Goal: Information Seeking & Learning: Learn about a topic

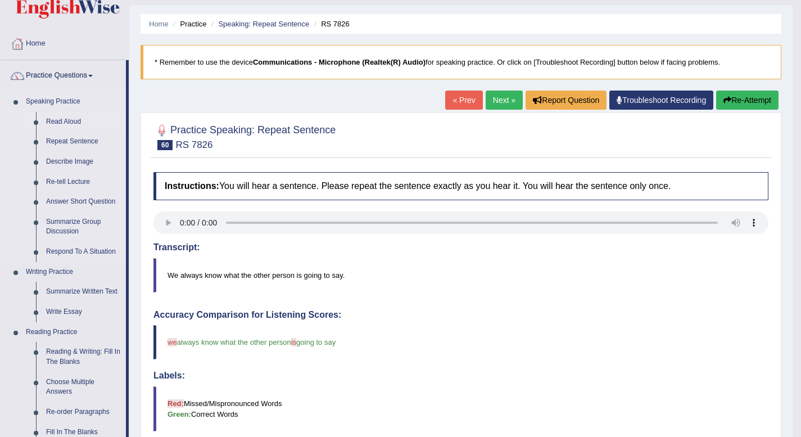
click at [69, 119] on link "Read Aloud" at bounding box center [83, 122] width 85 height 20
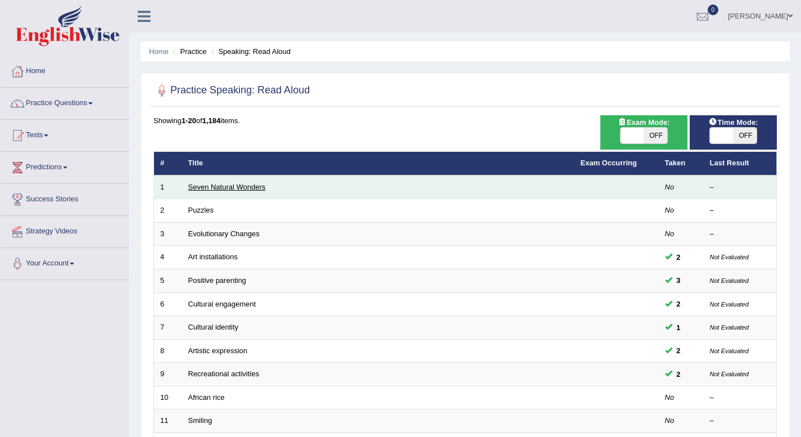
click at [241, 188] on link "Seven Natural Wonders" at bounding box center [227, 187] width 78 height 8
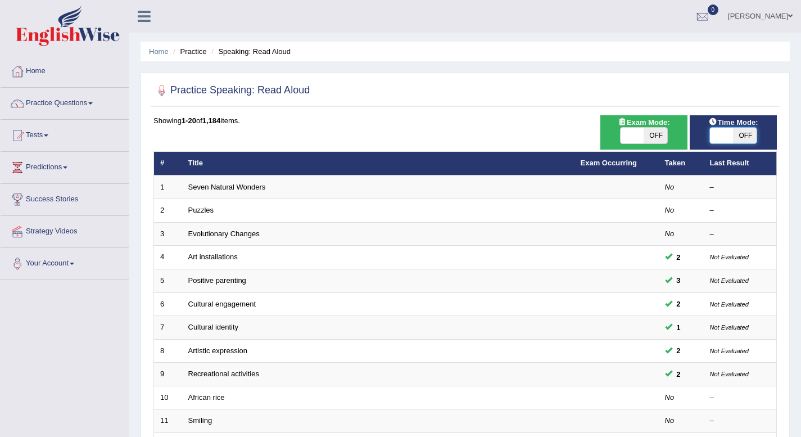
click at [714, 136] on span at bounding box center [722, 136] width 24 height 16
checkbox input "true"
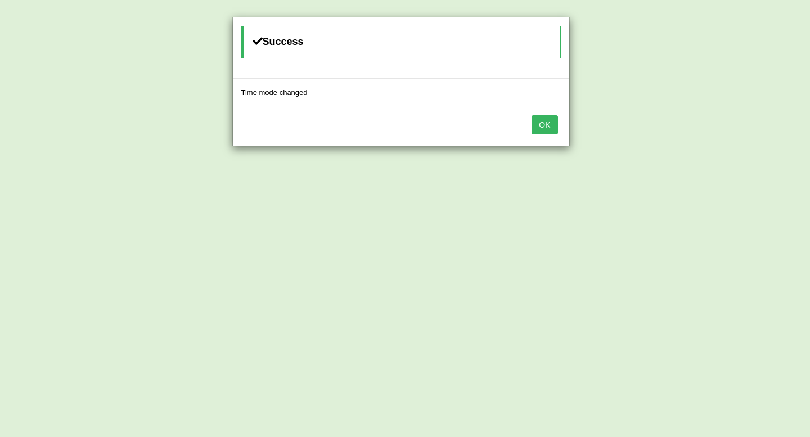
click at [547, 123] on button "OK" at bounding box center [544, 124] width 26 height 19
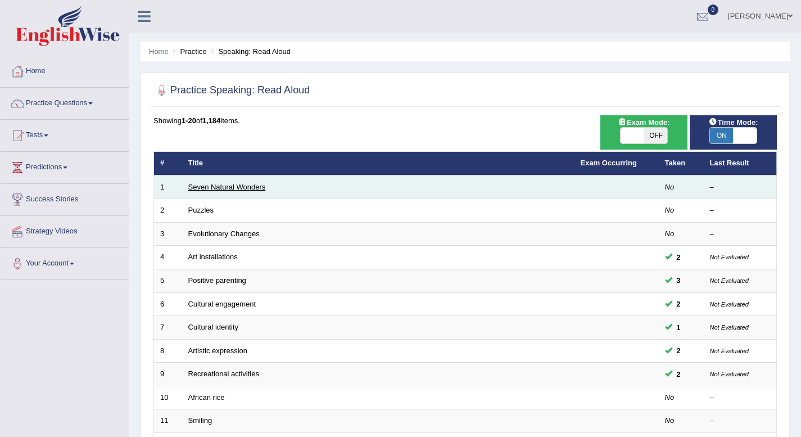
click at [235, 190] on link "Seven Natural Wonders" at bounding box center [227, 187] width 78 height 8
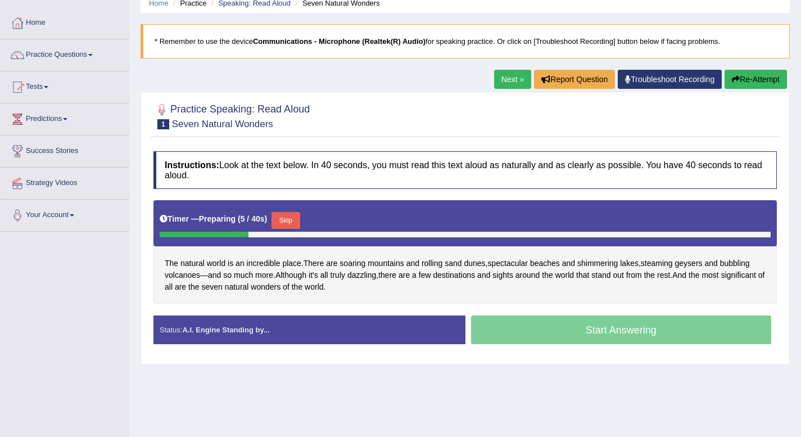
scroll to position [49, 0]
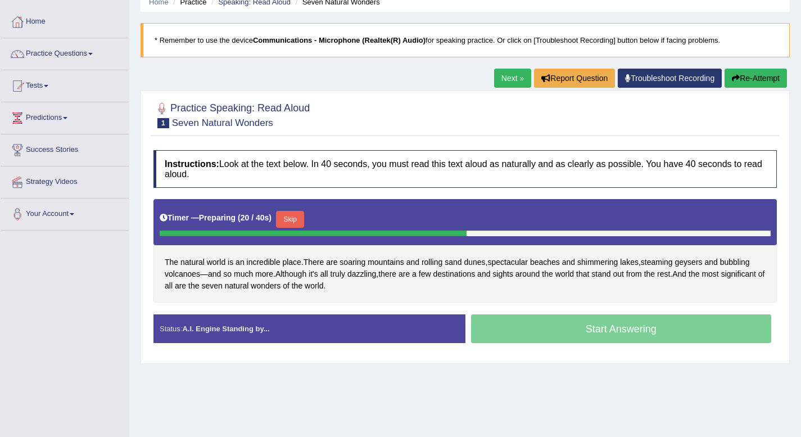
click at [291, 219] on button "Skip" at bounding box center [290, 219] width 28 height 17
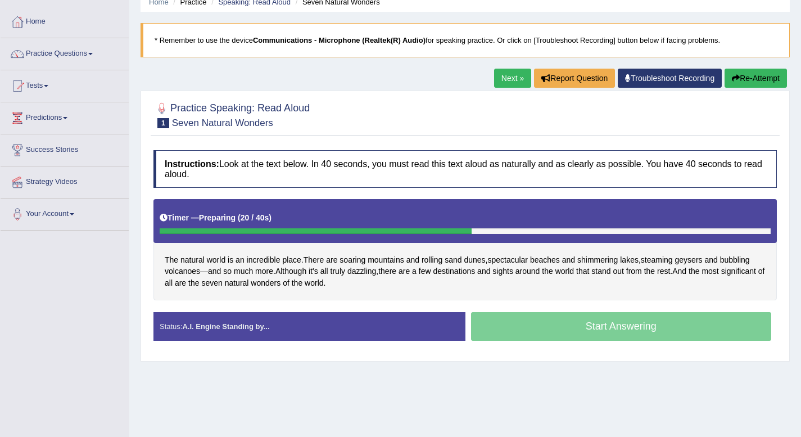
click at [555, 325] on div "Start Answering" at bounding box center [622, 327] width 312 height 31
click at [635, 325] on div "Start Answering" at bounding box center [622, 327] width 312 height 31
click at [532, 226] on div "Timer — Preparing ( 20 / 40s )" at bounding box center [465, 218] width 611 height 20
click at [245, 217] on b "20 / 40s" at bounding box center [255, 217] width 29 height 9
click at [631, 330] on div "Start Answering" at bounding box center [622, 327] width 312 height 31
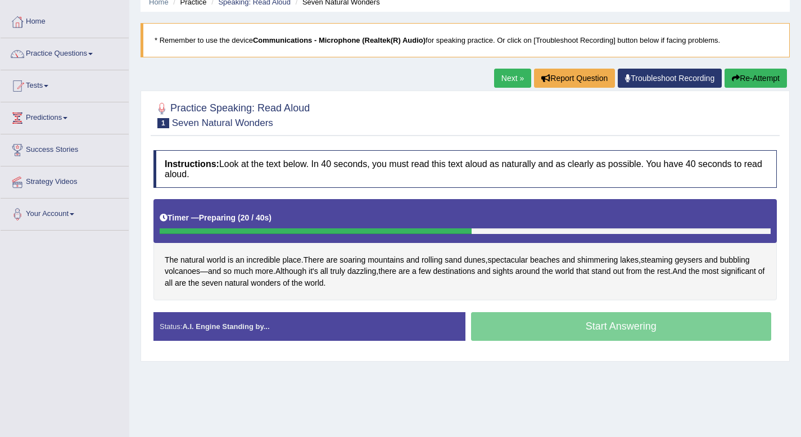
click at [759, 80] on button "Re-Attempt" at bounding box center [756, 78] width 62 height 19
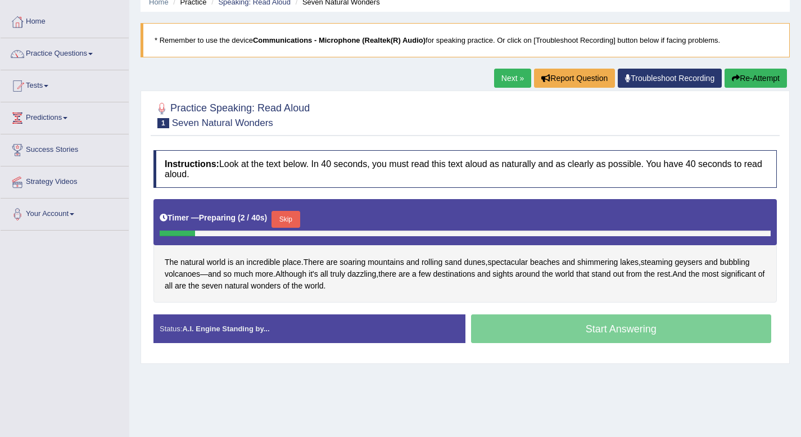
click at [290, 215] on button "Skip" at bounding box center [286, 219] width 28 height 17
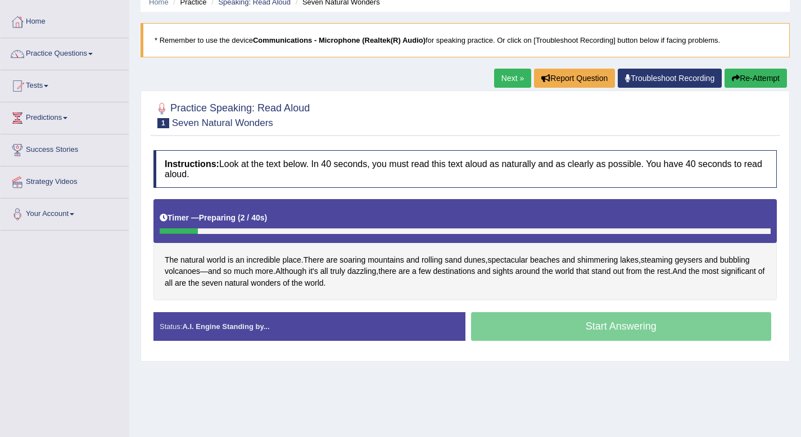
click at [662, 331] on div "Start Answering" at bounding box center [622, 327] width 312 height 31
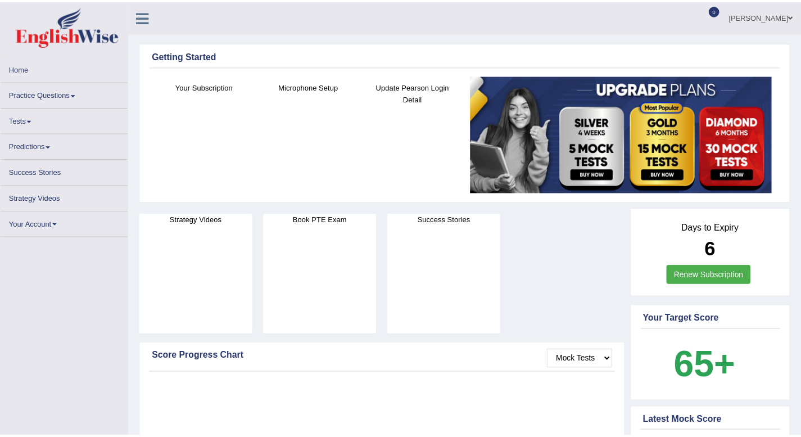
scroll to position [2, 0]
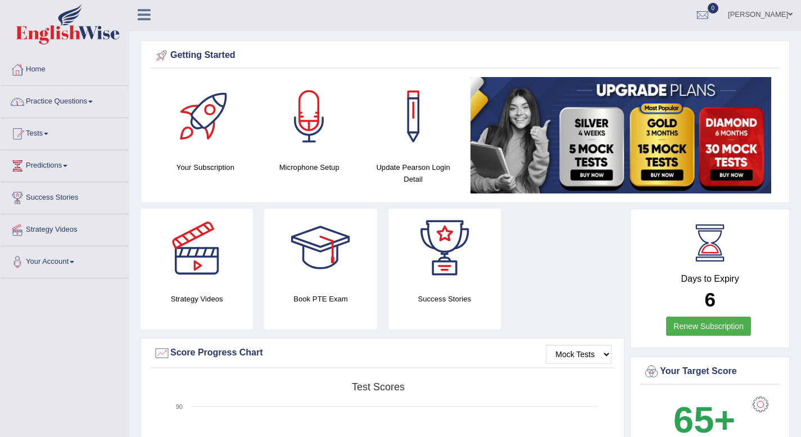
click at [92, 101] on span at bounding box center [90, 102] width 4 height 2
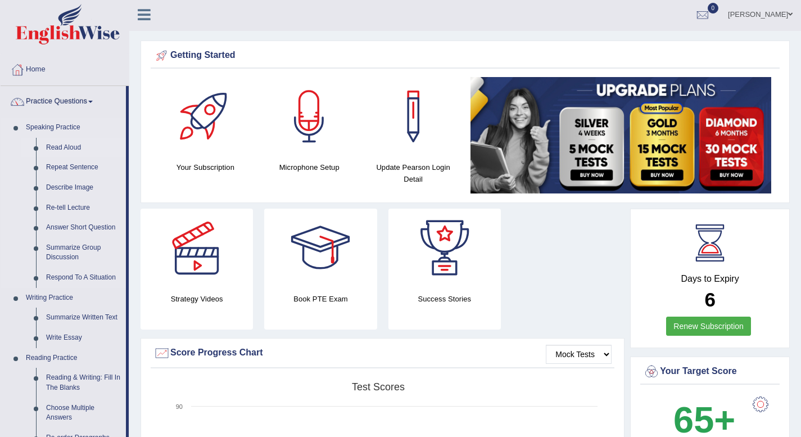
click at [73, 147] on link "Read Aloud" at bounding box center [83, 148] width 85 height 20
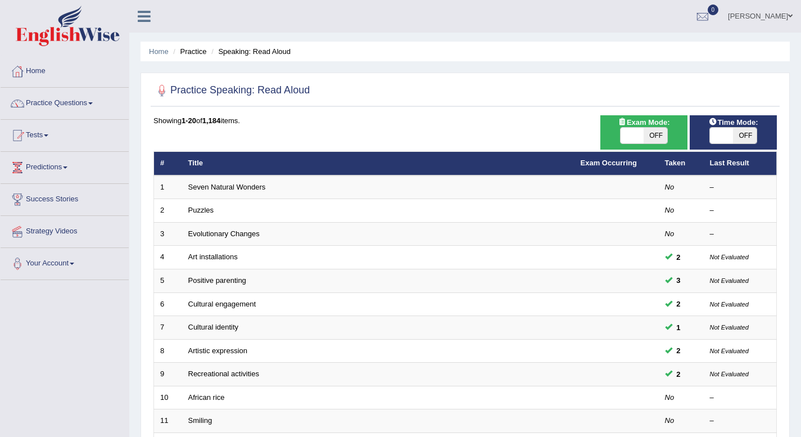
click at [708, 134] on div "ON OFF" at bounding box center [734, 135] width 76 height 17
click at [724, 134] on span at bounding box center [722, 136] width 24 height 16
checkbox input "true"
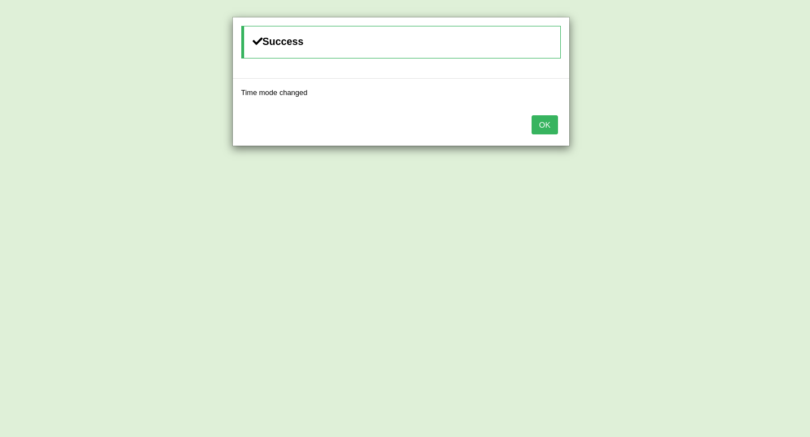
click at [549, 127] on button "OK" at bounding box center [544, 124] width 26 height 19
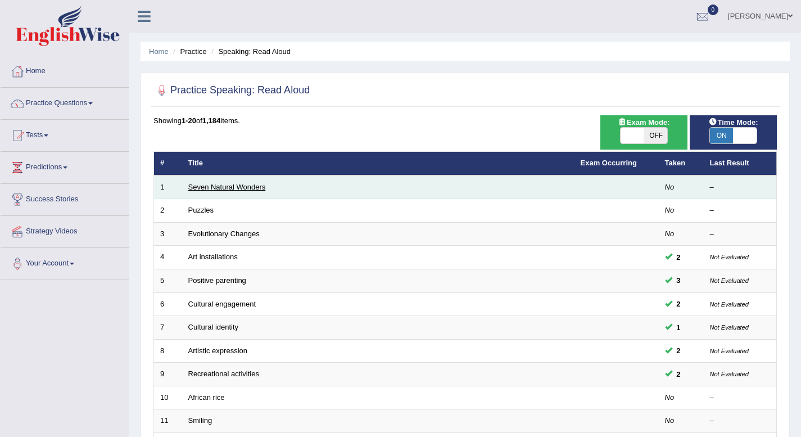
click at [224, 187] on link "Seven Natural Wonders" at bounding box center [227, 187] width 78 height 8
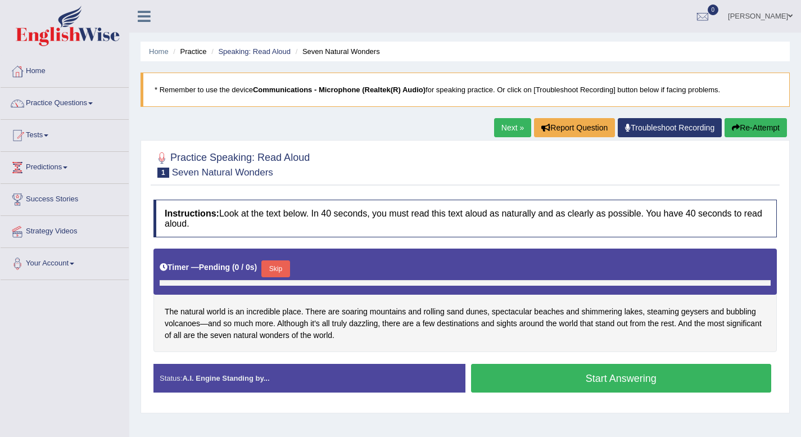
click at [279, 270] on button "Skip" at bounding box center [276, 268] width 28 height 17
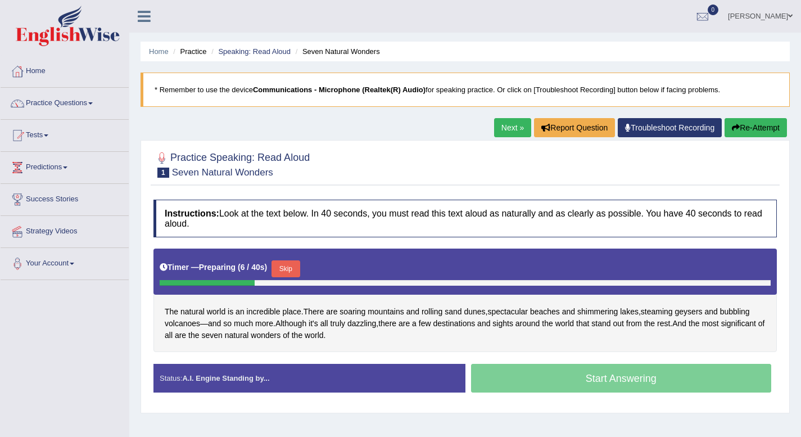
click at [285, 270] on button "Skip" at bounding box center [286, 268] width 28 height 17
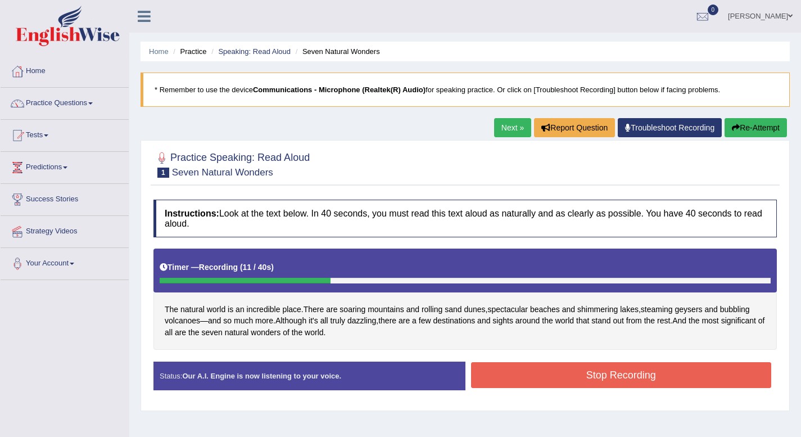
click at [597, 374] on button "Stop Recording" at bounding box center [621, 375] width 301 height 26
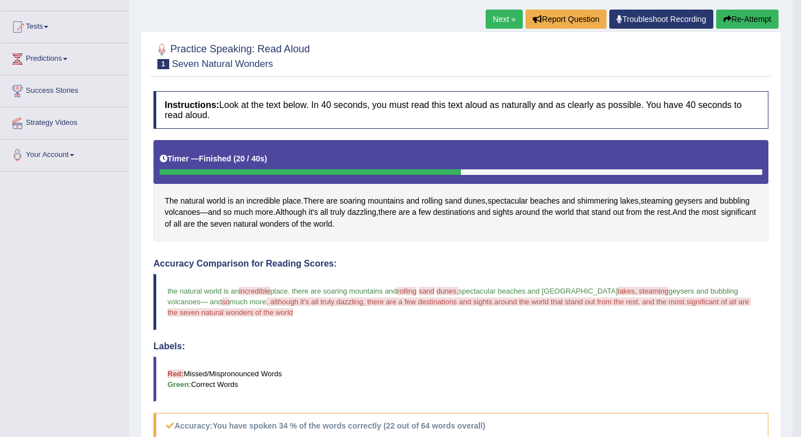
scroll to position [108, 0]
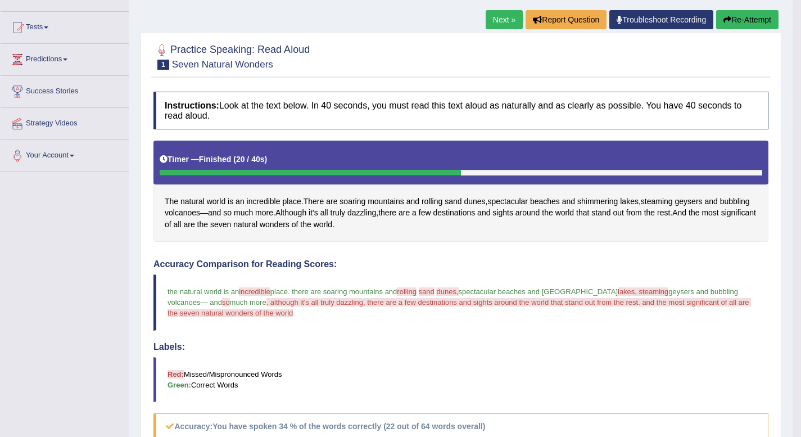
click at [507, 17] on link "Next »" at bounding box center [504, 19] width 37 height 19
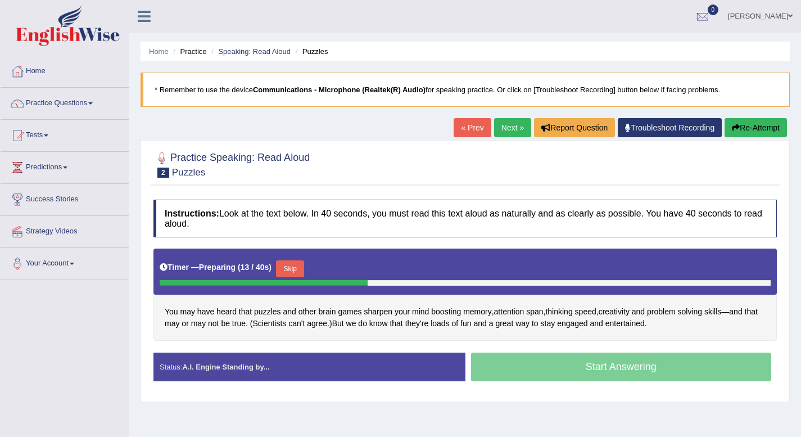
click at [289, 269] on button "Skip" at bounding box center [290, 268] width 28 height 17
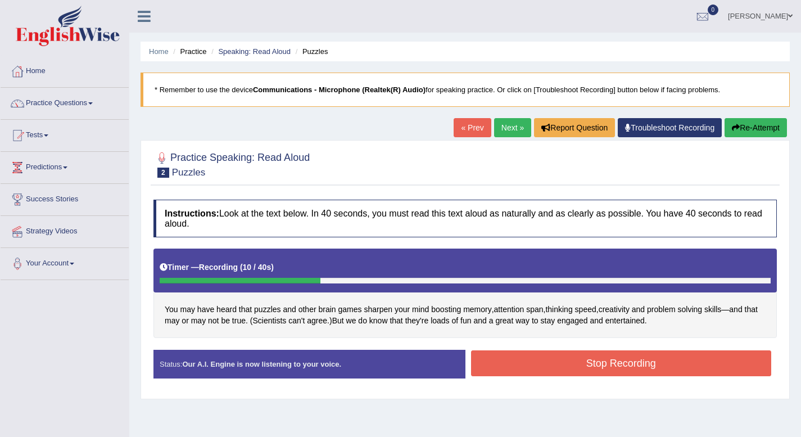
click at [566, 362] on button "Stop Recording" at bounding box center [621, 363] width 301 height 26
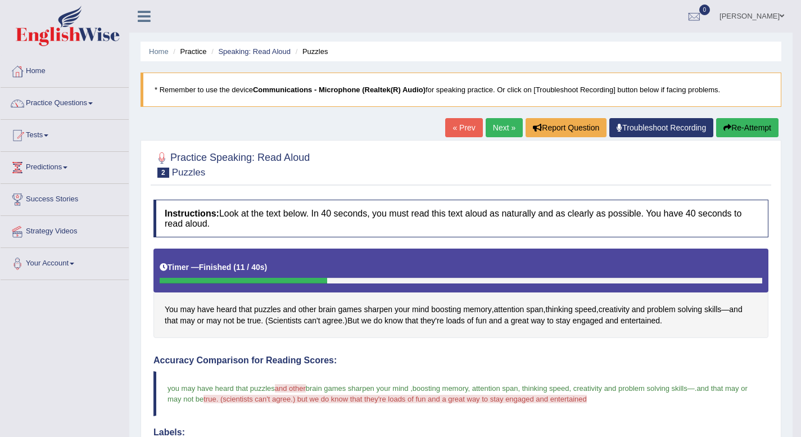
click at [515, 125] on link "Next »" at bounding box center [504, 127] width 37 height 19
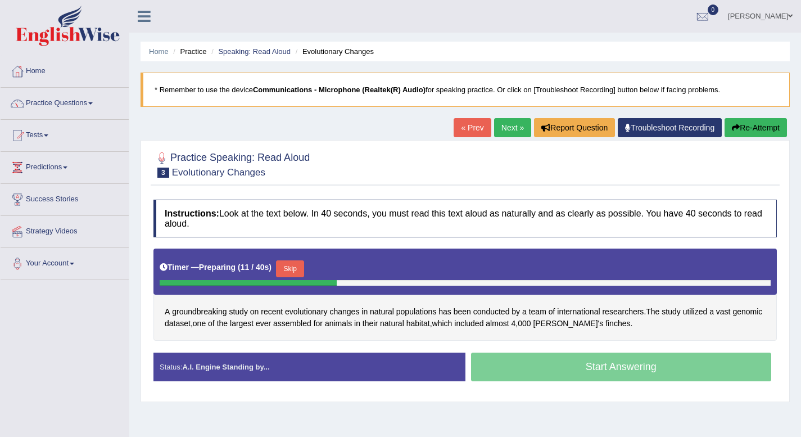
click at [286, 269] on button "Skip" at bounding box center [290, 268] width 28 height 17
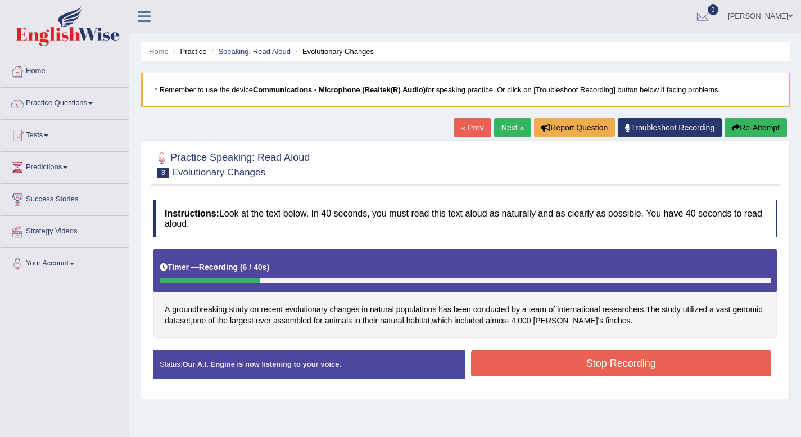
click at [740, 127] on button "Re-Attempt" at bounding box center [756, 127] width 62 height 19
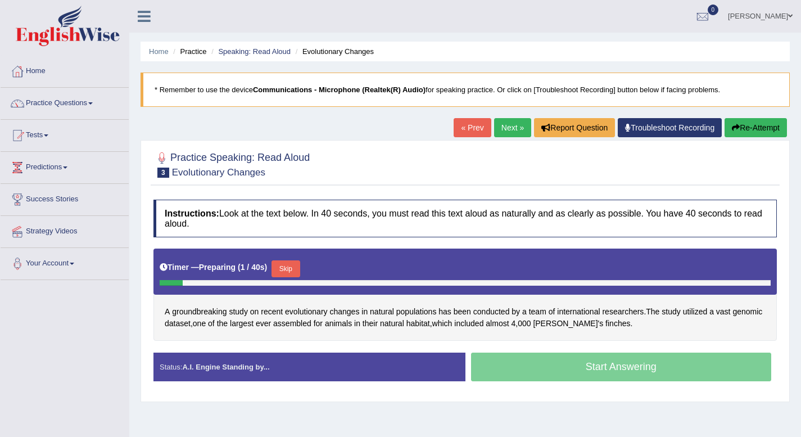
click at [288, 268] on button "Skip" at bounding box center [286, 268] width 28 height 17
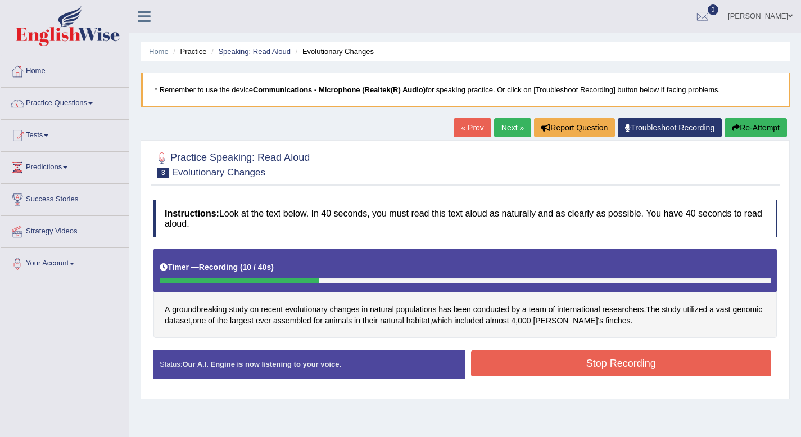
click at [570, 365] on button "Stop Recording" at bounding box center [621, 363] width 301 height 26
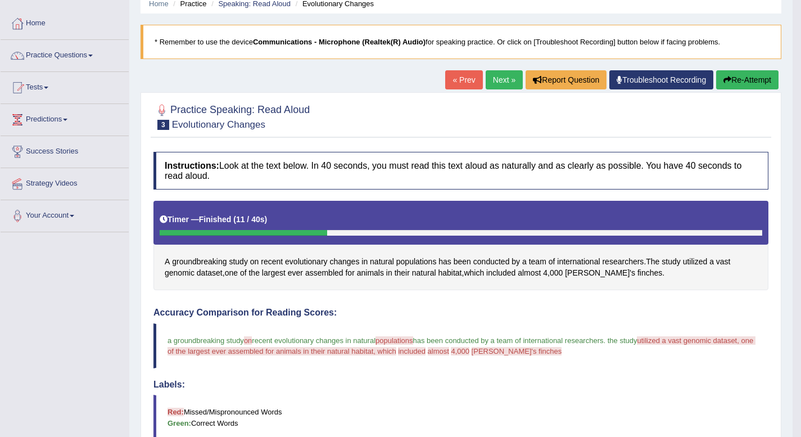
scroll to position [44, 0]
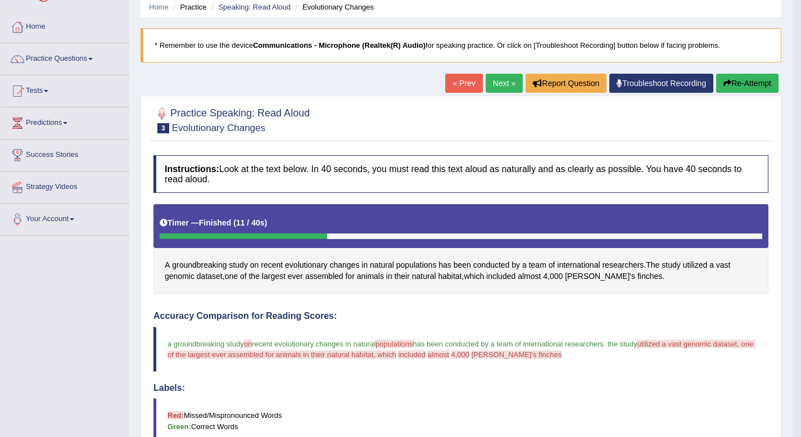
click at [495, 87] on link "Next »" at bounding box center [504, 83] width 37 height 19
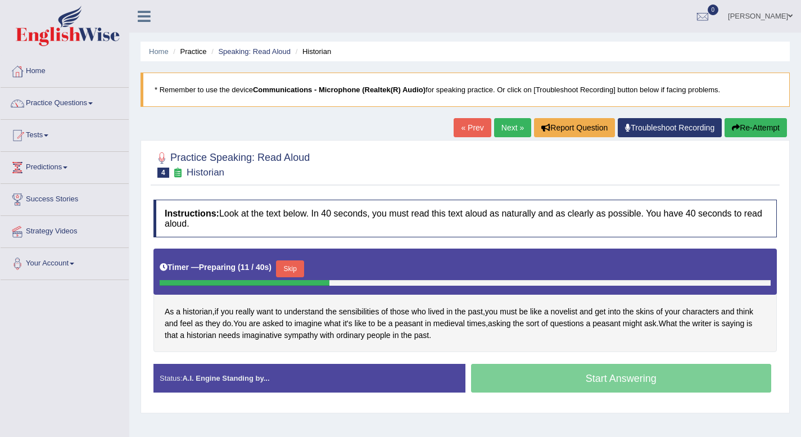
click at [292, 260] on div "Timer — Preparing ( 11 / 40s ) Skip" at bounding box center [465, 269] width 611 height 22
click at [290, 267] on button "Skip" at bounding box center [290, 268] width 28 height 17
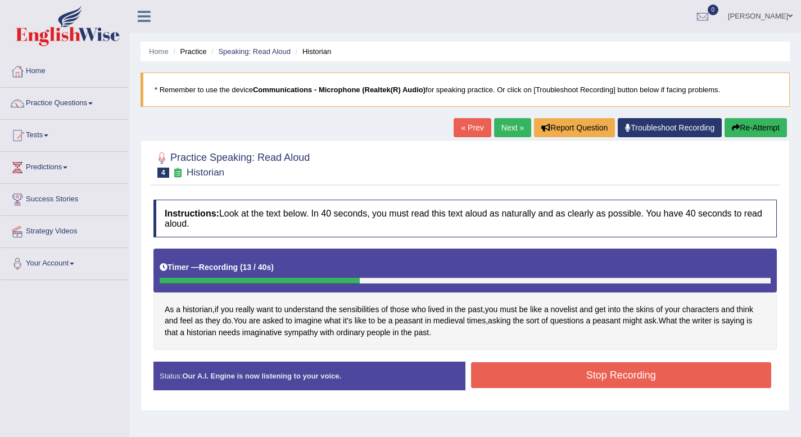
click at [562, 366] on button "Stop Recording" at bounding box center [621, 375] width 301 height 26
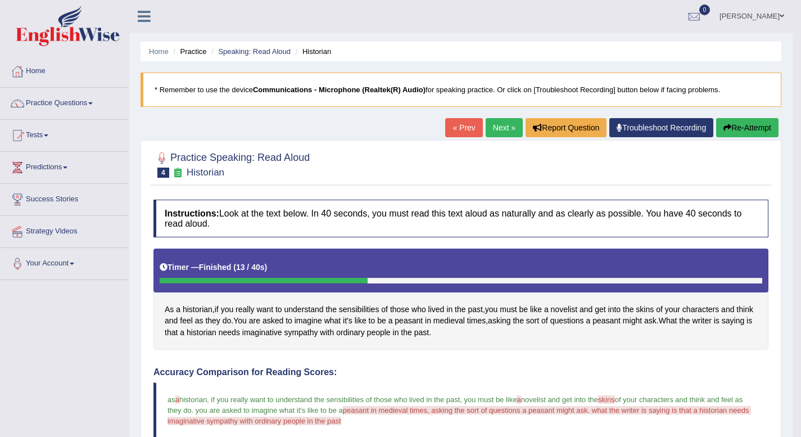
click at [503, 122] on link "Next »" at bounding box center [504, 127] width 37 height 19
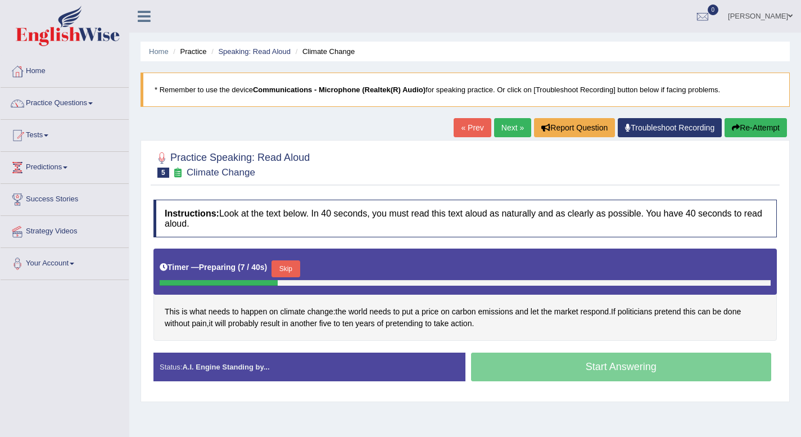
click at [296, 271] on button "Skip" at bounding box center [286, 268] width 28 height 17
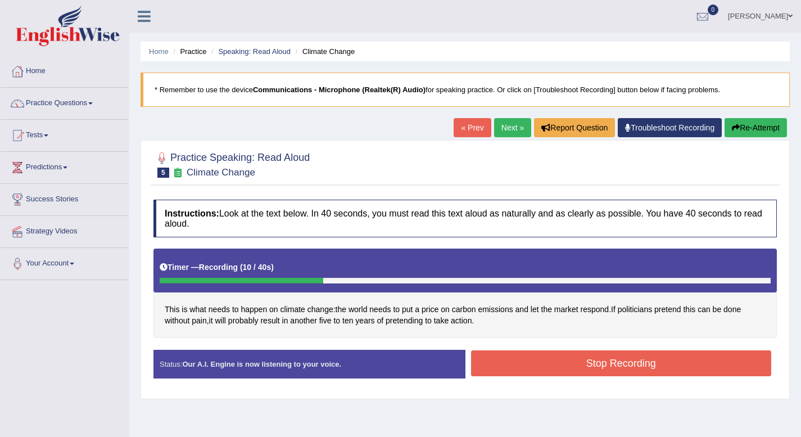
click at [530, 364] on button "Stop Recording" at bounding box center [621, 363] width 301 height 26
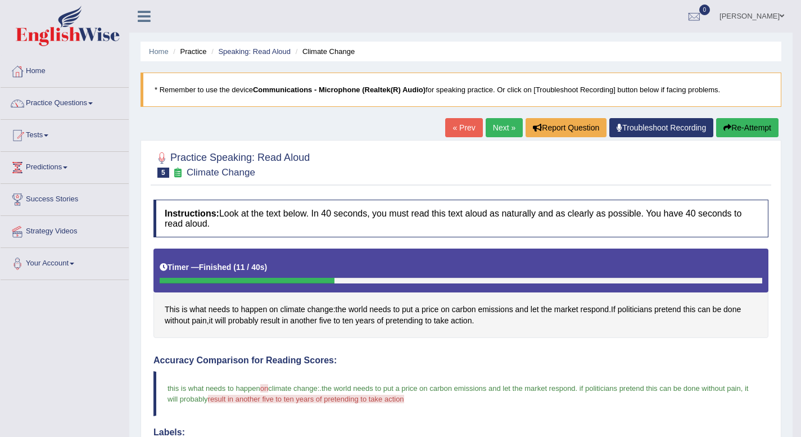
click at [494, 128] on link "Next »" at bounding box center [504, 127] width 37 height 19
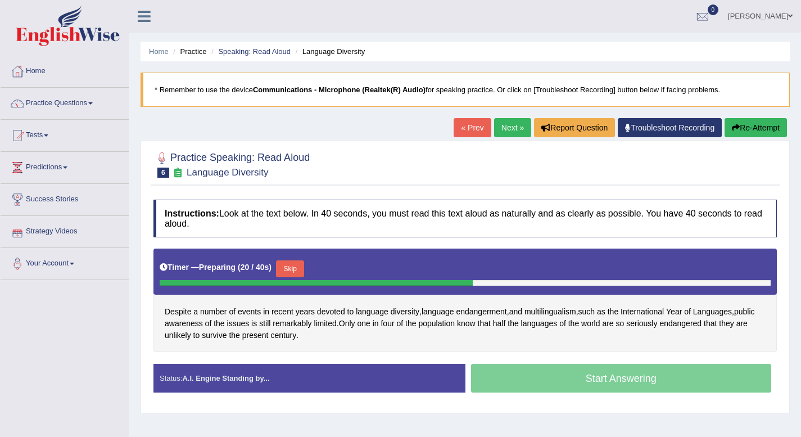
click at [295, 265] on button "Skip" at bounding box center [290, 268] width 28 height 17
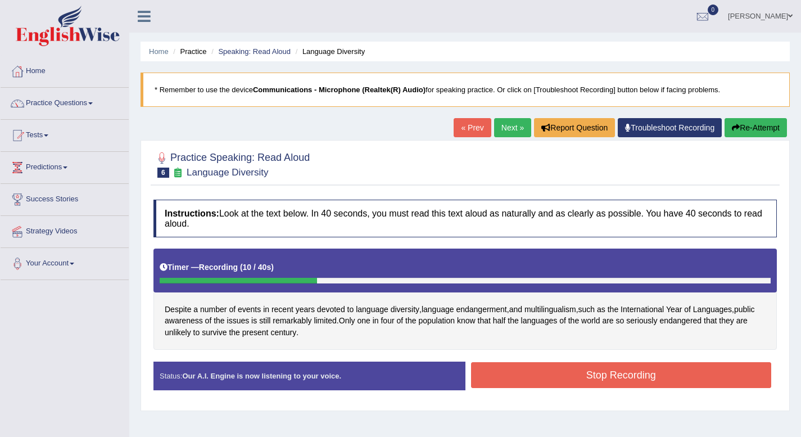
click at [643, 381] on button "Stop Recording" at bounding box center [621, 375] width 301 height 26
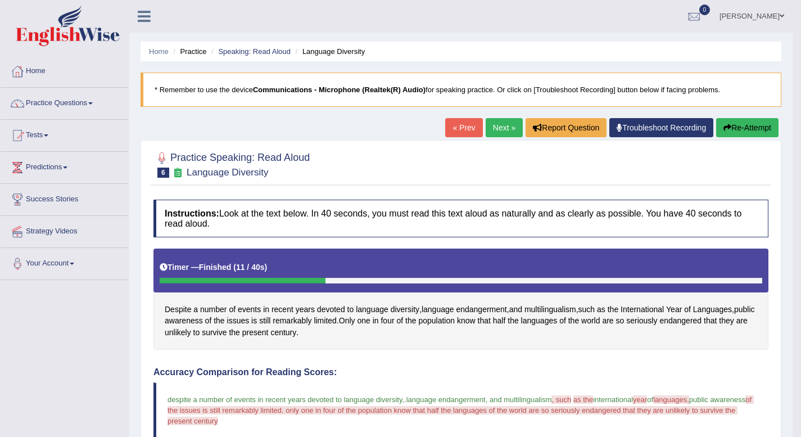
click at [497, 130] on link "Next »" at bounding box center [504, 127] width 37 height 19
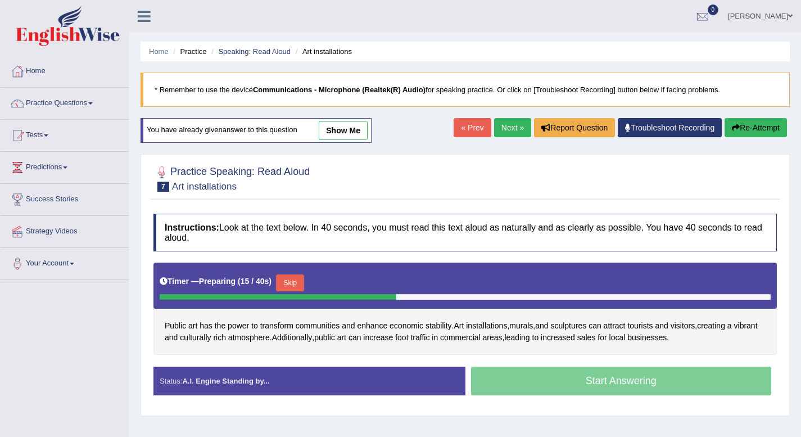
click at [290, 279] on button "Skip" at bounding box center [290, 282] width 28 height 17
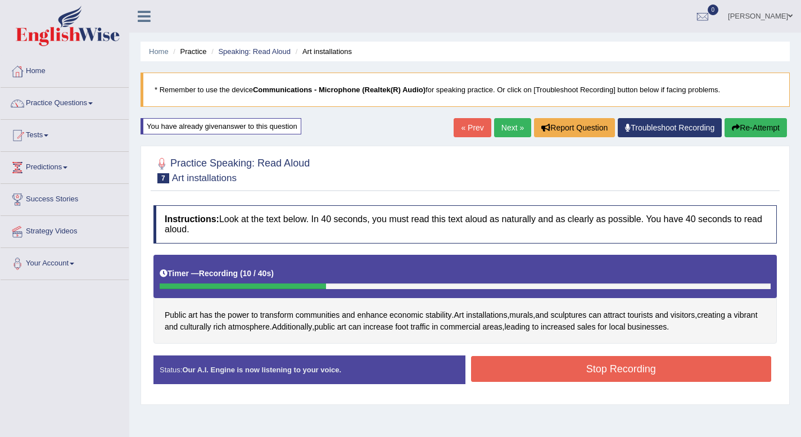
click at [619, 374] on button "Stop Recording" at bounding box center [621, 369] width 301 height 26
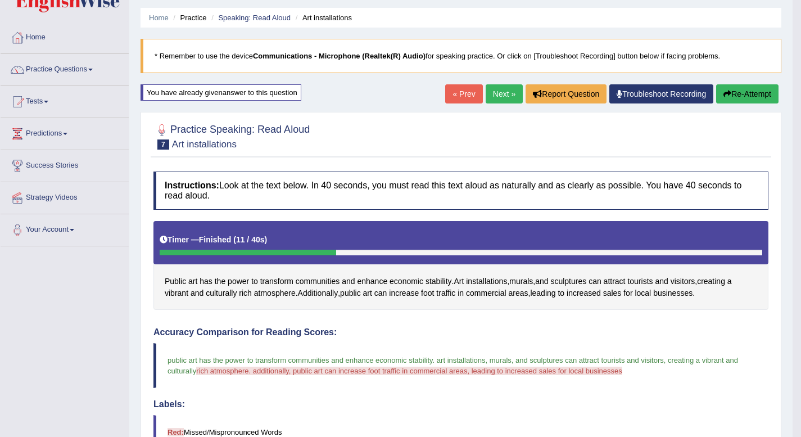
scroll to position [33, 0]
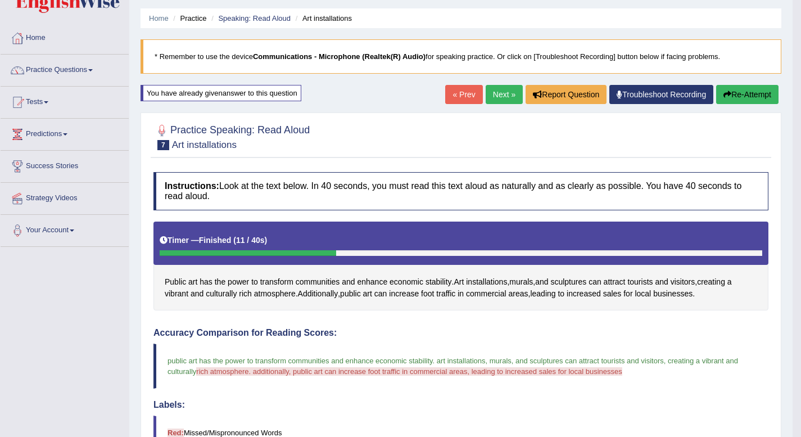
click at [497, 96] on link "Next »" at bounding box center [504, 94] width 37 height 19
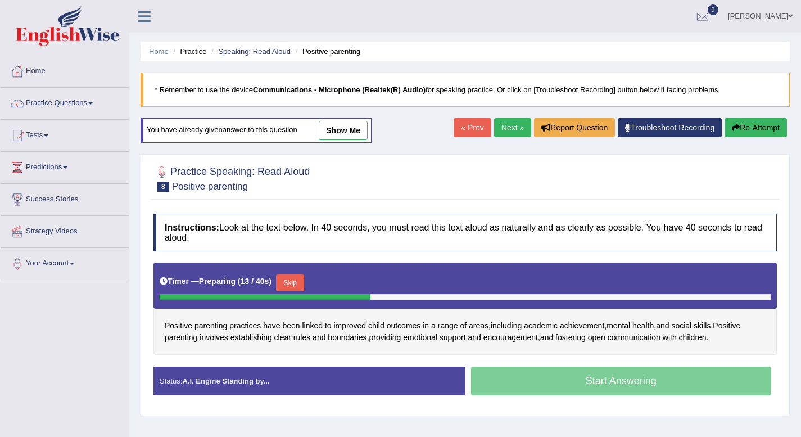
click at [285, 281] on button "Skip" at bounding box center [290, 282] width 28 height 17
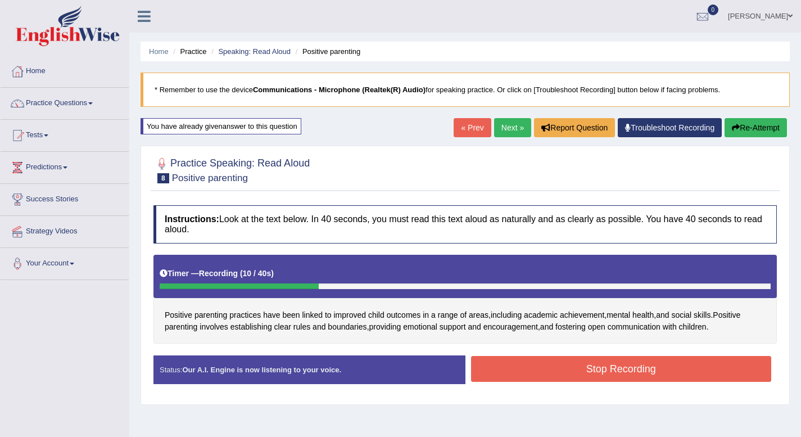
click at [600, 371] on button "Stop Recording" at bounding box center [621, 369] width 301 height 26
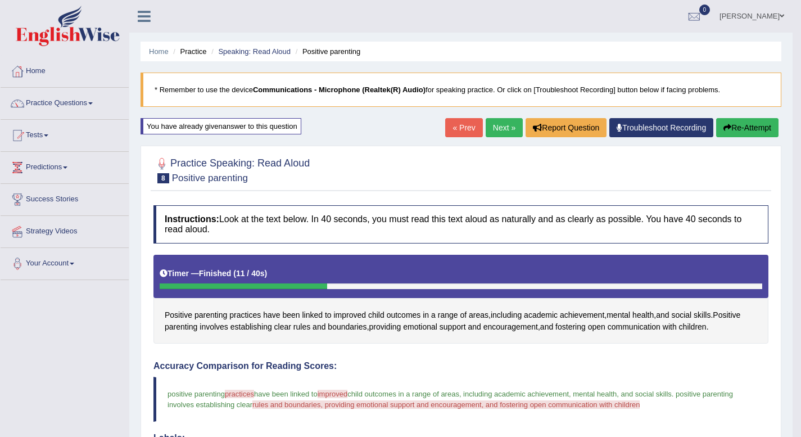
click at [498, 126] on link "Next »" at bounding box center [504, 127] width 37 height 19
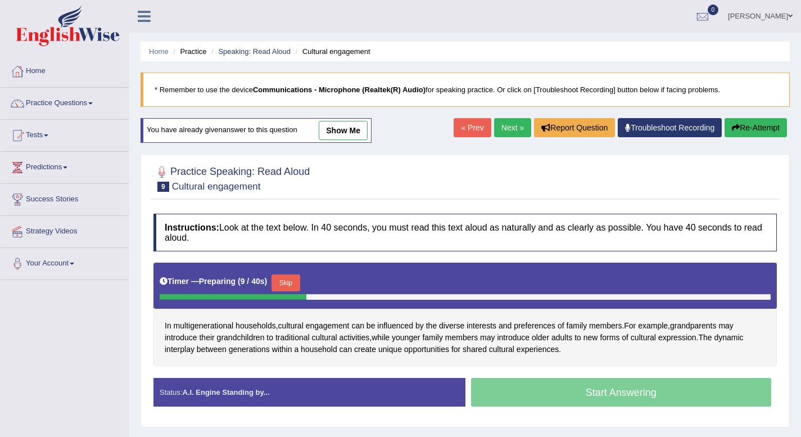
click at [283, 280] on button "Skip" at bounding box center [286, 282] width 28 height 17
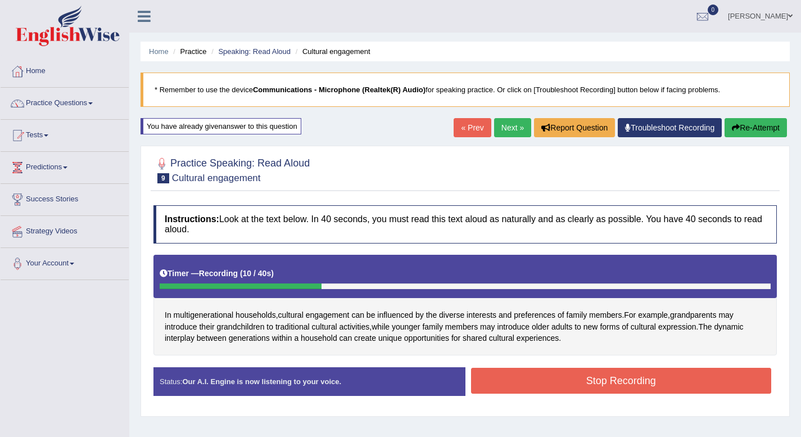
click at [610, 382] on button "Stop Recording" at bounding box center [621, 381] width 301 height 26
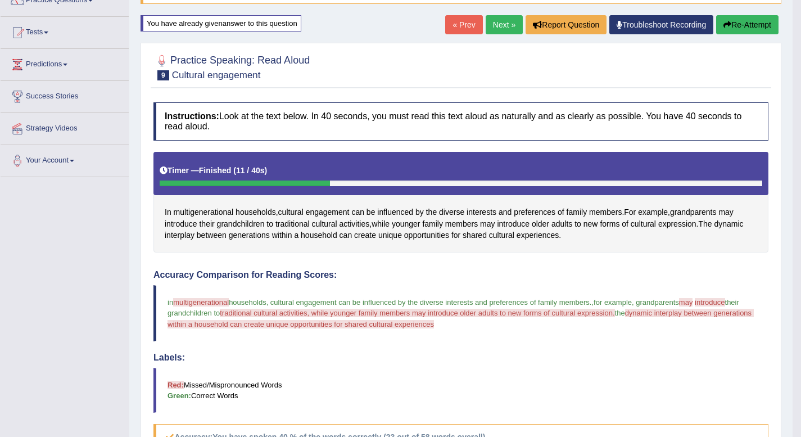
scroll to position [88, 0]
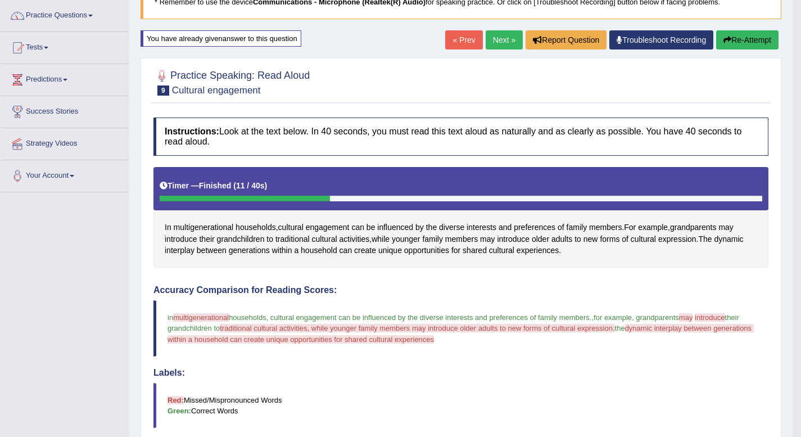
click at [491, 41] on link "Next »" at bounding box center [504, 39] width 37 height 19
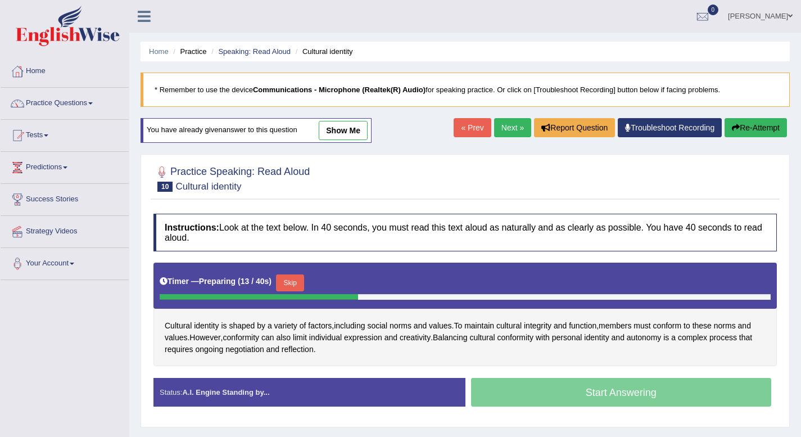
click at [295, 279] on button "Skip" at bounding box center [290, 282] width 28 height 17
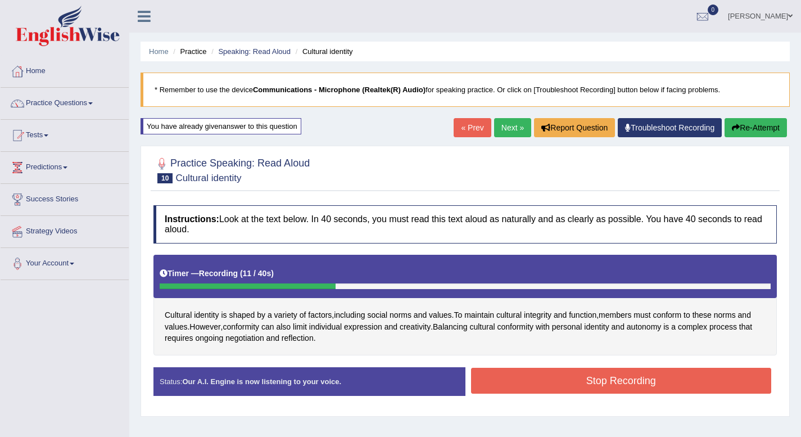
click at [625, 388] on button "Stop Recording" at bounding box center [621, 381] width 301 height 26
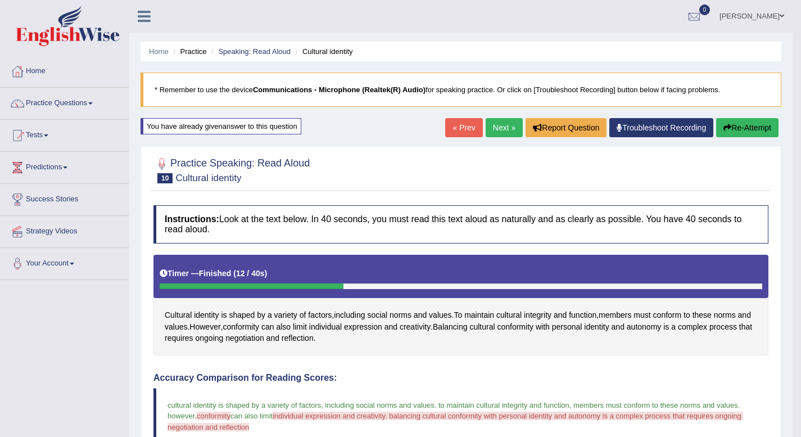
click at [500, 122] on link "Next »" at bounding box center [504, 127] width 37 height 19
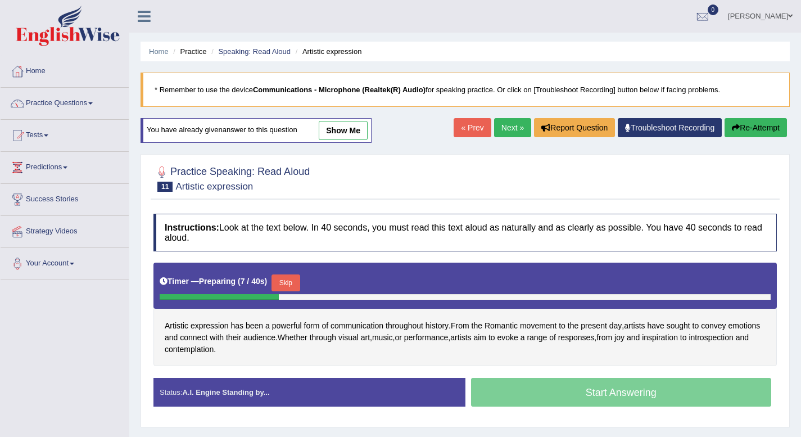
click at [280, 281] on button "Skip" at bounding box center [286, 282] width 28 height 17
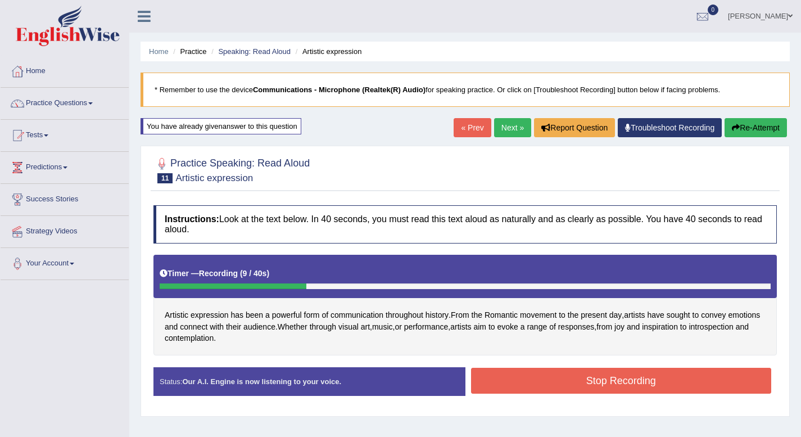
click at [574, 387] on button "Stop Recording" at bounding box center [621, 381] width 301 height 26
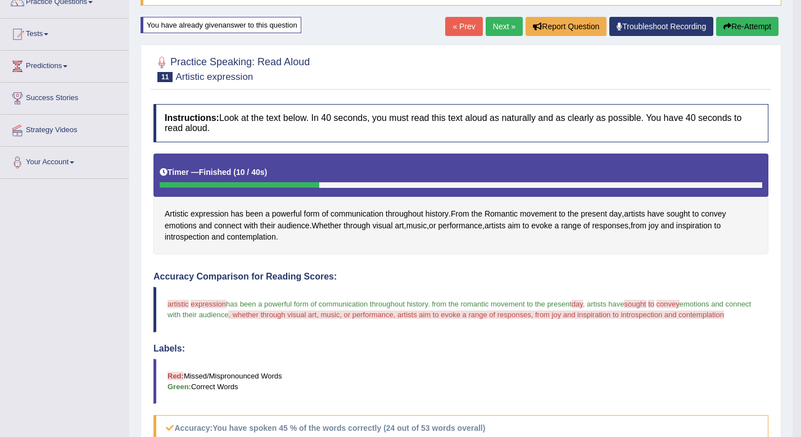
scroll to position [89, 0]
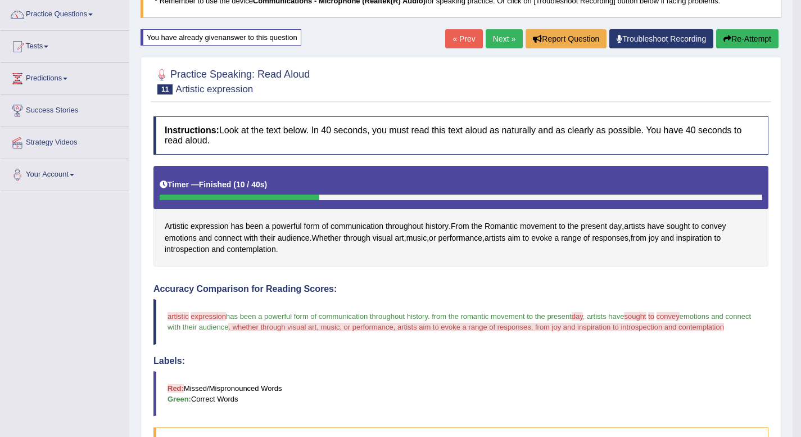
click at [496, 37] on link "Next »" at bounding box center [504, 38] width 37 height 19
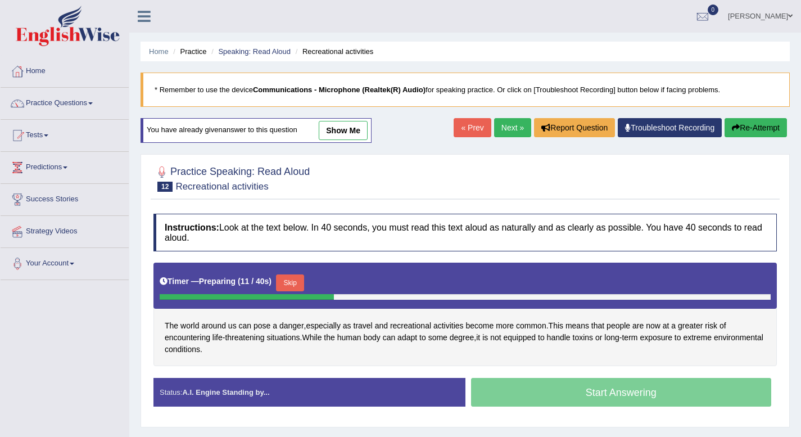
click at [289, 281] on button "Skip" at bounding box center [290, 282] width 28 height 17
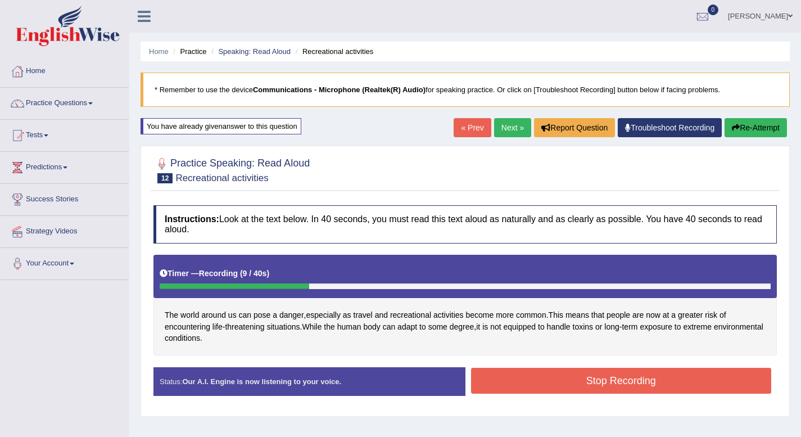
click at [544, 380] on button "Stop Recording" at bounding box center [621, 381] width 301 height 26
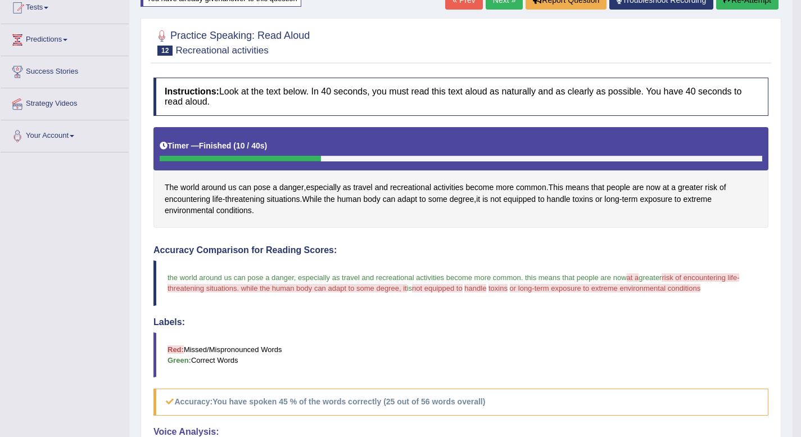
scroll to position [87, 0]
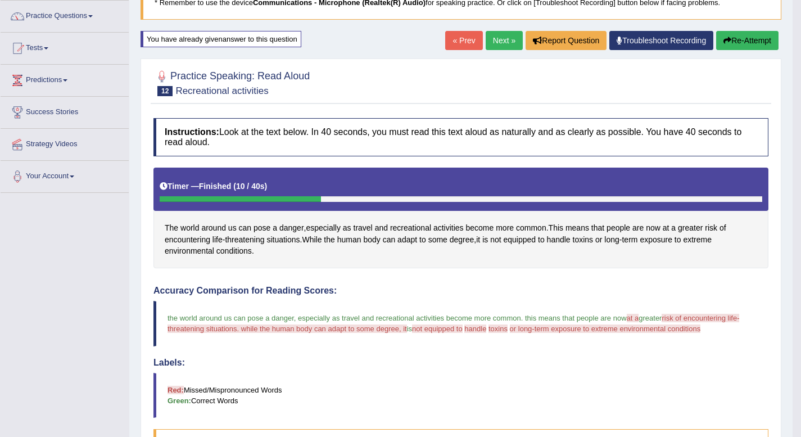
click at [499, 38] on link "Next »" at bounding box center [504, 40] width 37 height 19
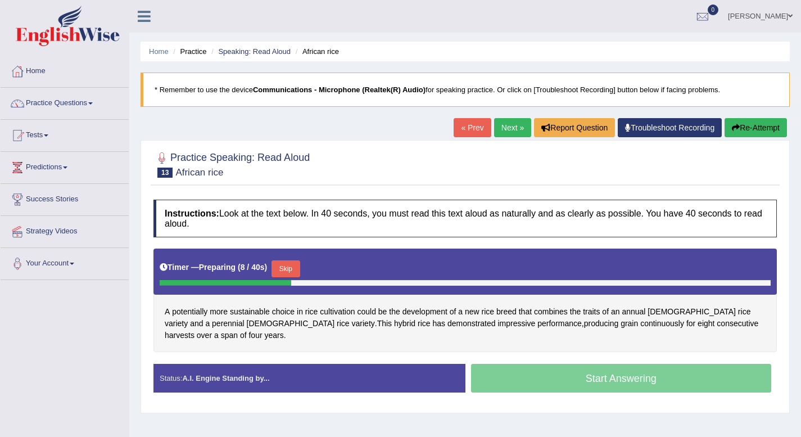
click at [287, 268] on button "Skip" at bounding box center [286, 268] width 28 height 17
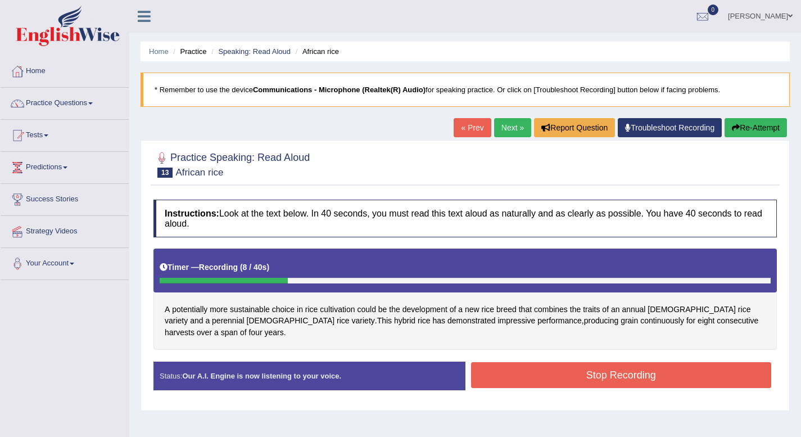
click at [503, 373] on button "Stop Recording" at bounding box center [621, 375] width 301 height 26
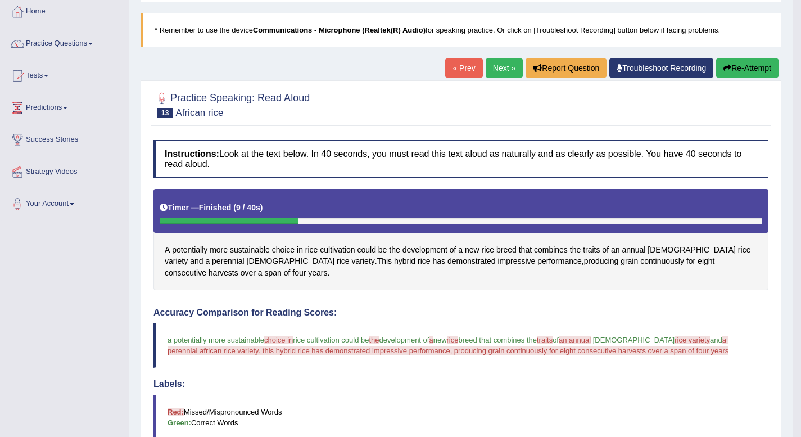
scroll to position [57, 0]
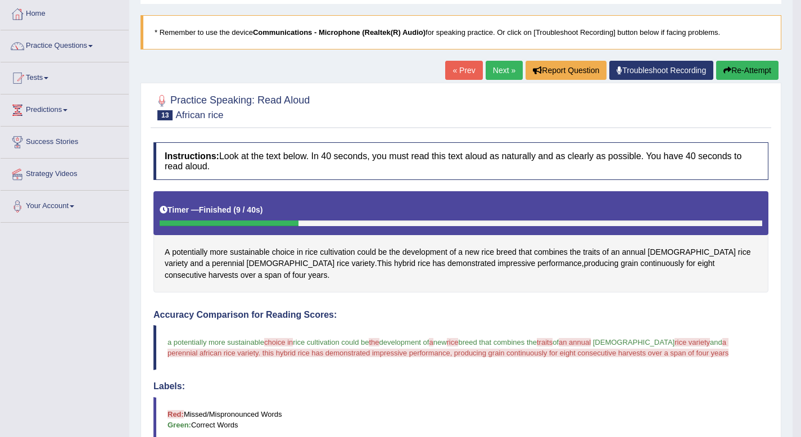
click at [504, 68] on link "Next »" at bounding box center [504, 70] width 37 height 19
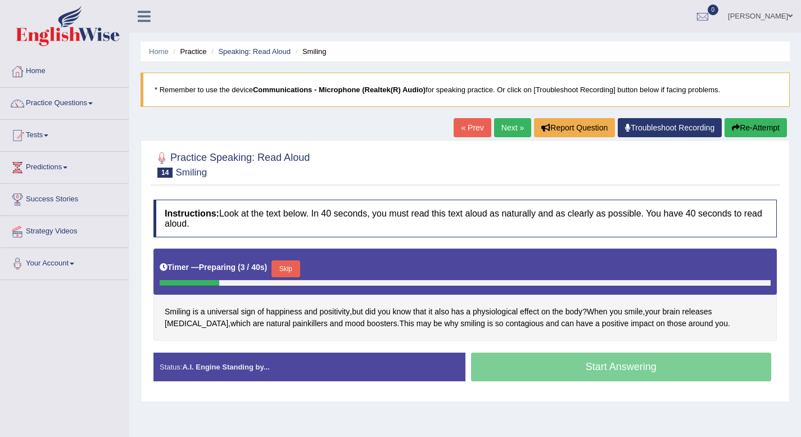
click at [283, 266] on button "Skip" at bounding box center [286, 268] width 28 height 17
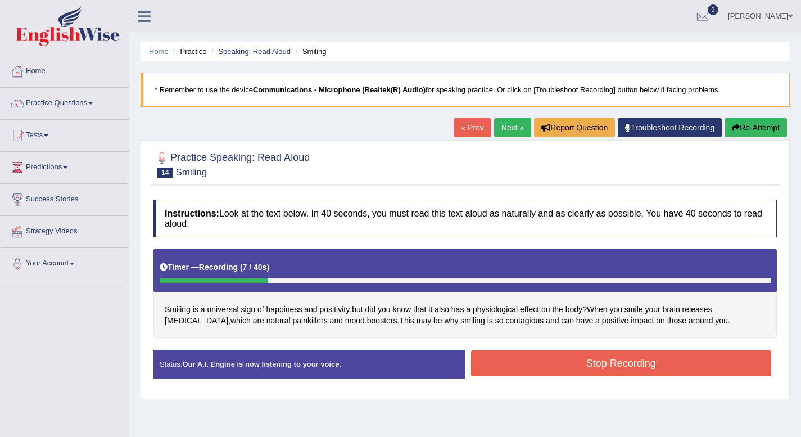
click at [593, 369] on button "Stop Recording" at bounding box center [621, 363] width 301 height 26
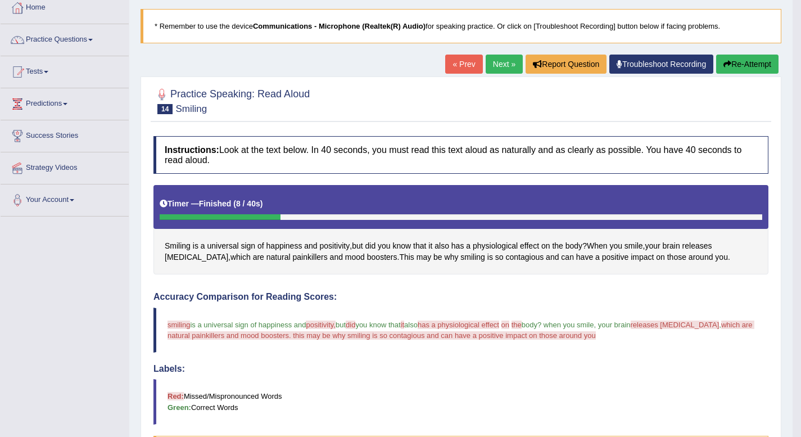
scroll to position [63, 0]
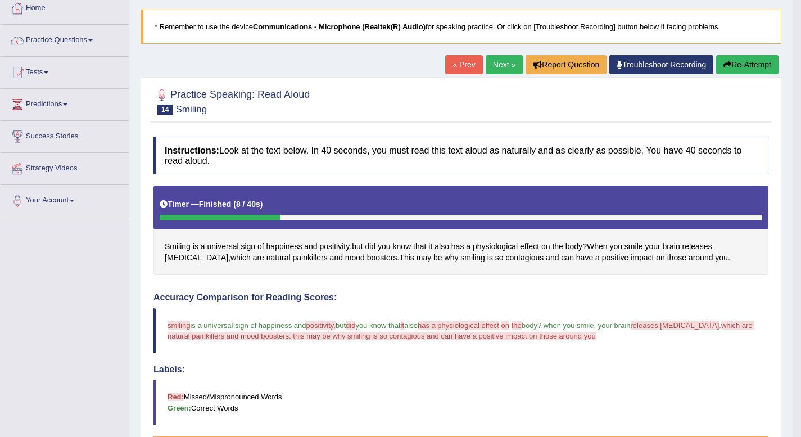
click at [498, 63] on link "Next »" at bounding box center [504, 64] width 37 height 19
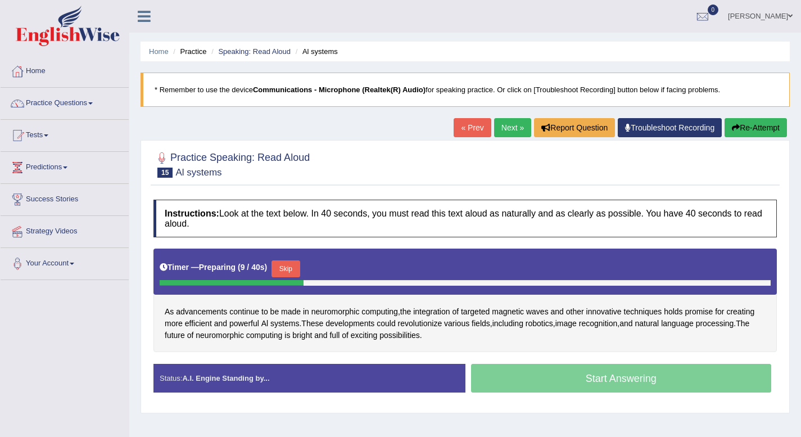
click at [286, 267] on button "Skip" at bounding box center [286, 268] width 28 height 17
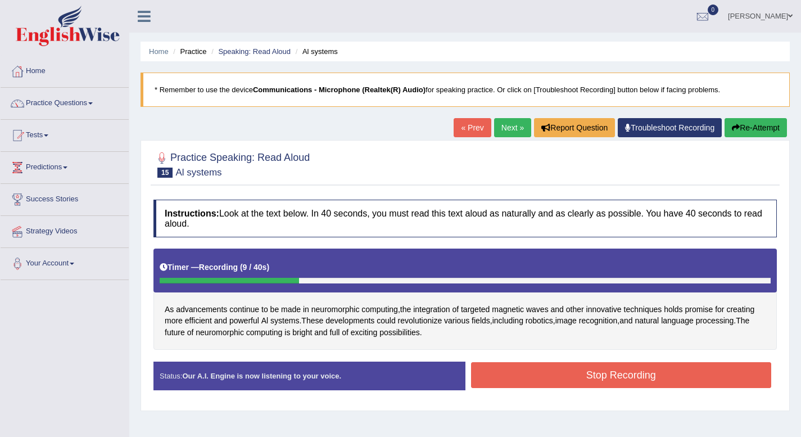
click at [537, 381] on button "Stop Recording" at bounding box center [621, 375] width 301 height 26
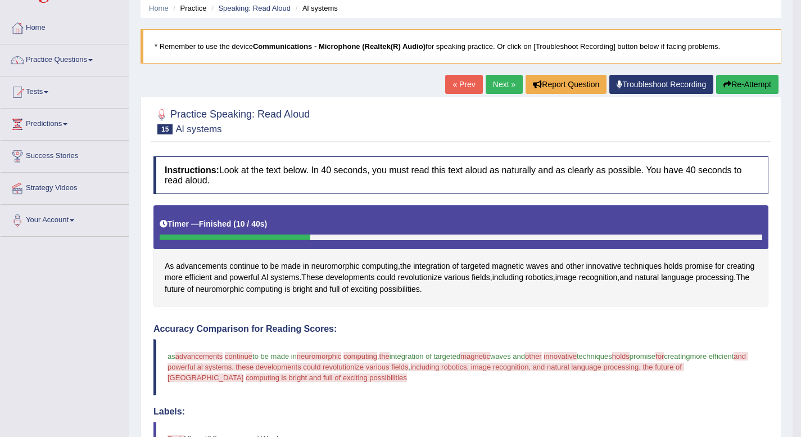
scroll to position [37, 0]
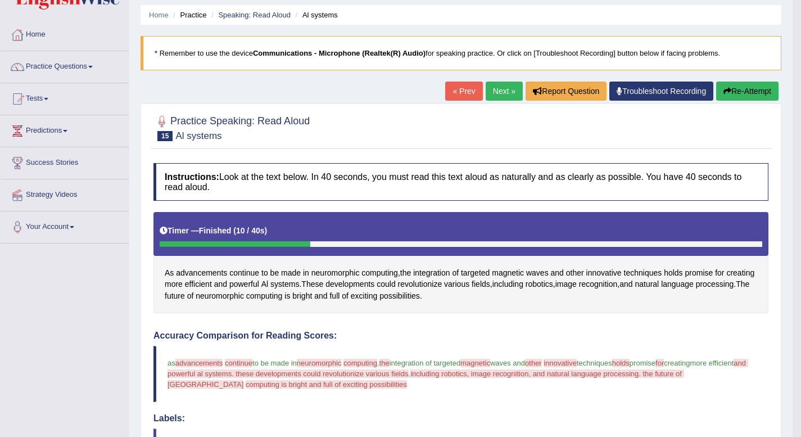
click at [494, 87] on link "Next »" at bounding box center [504, 91] width 37 height 19
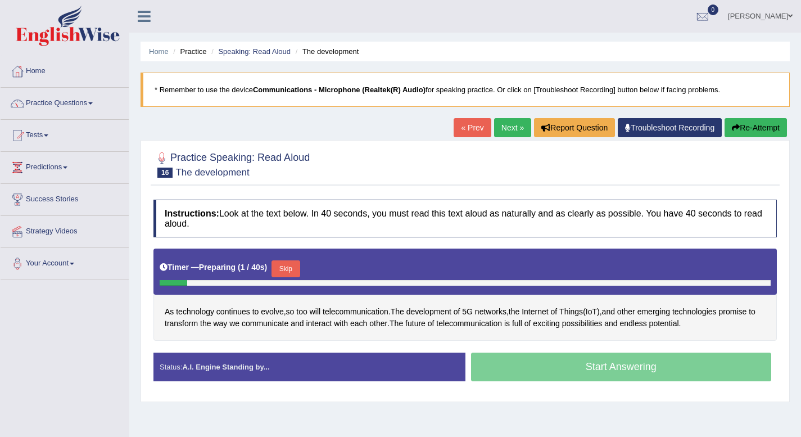
click at [282, 267] on button "Skip" at bounding box center [286, 268] width 28 height 17
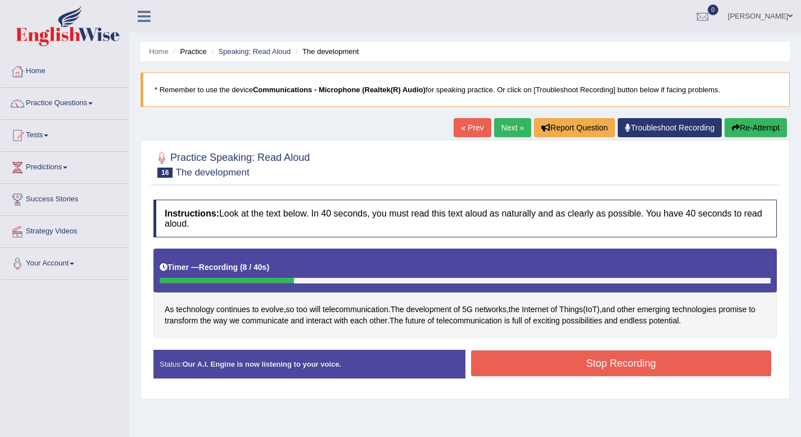
click at [586, 363] on button "Stop Recording" at bounding box center [621, 363] width 301 height 26
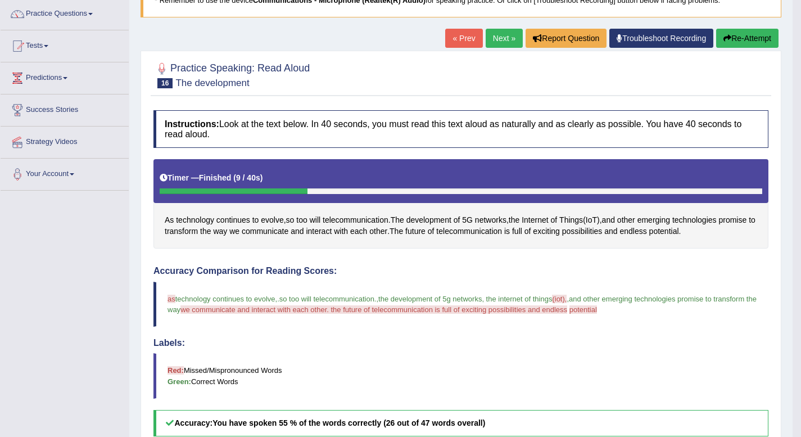
scroll to position [87, 0]
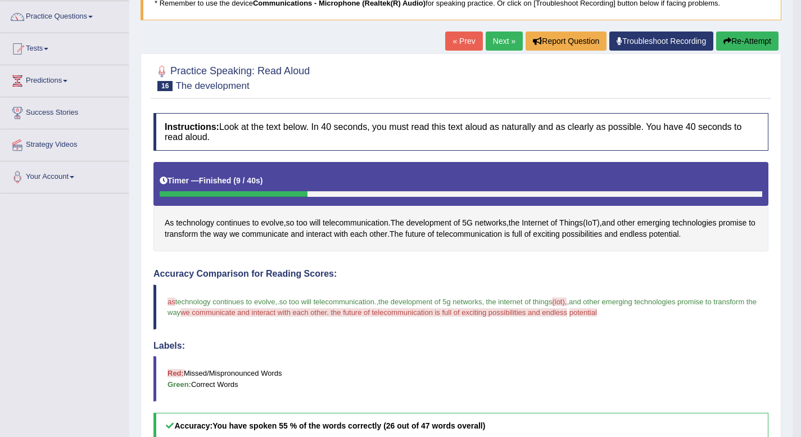
click at [495, 39] on link "Next »" at bounding box center [504, 40] width 37 height 19
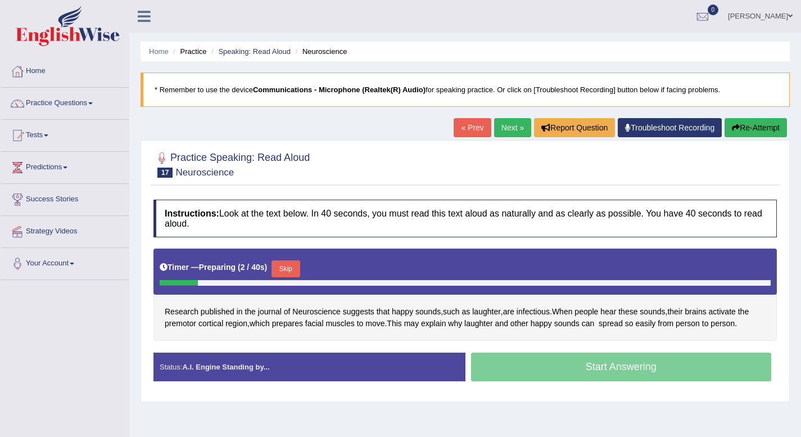
click at [286, 268] on button "Skip" at bounding box center [286, 268] width 28 height 17
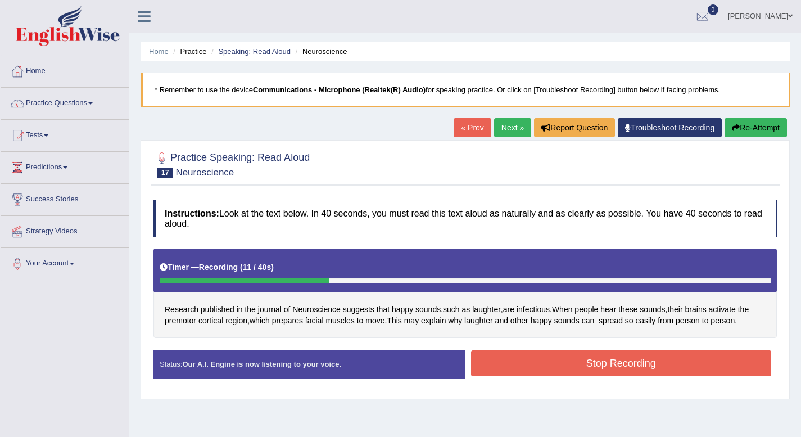
click at [597, 361] on button "Stop Recording" at bounding box center [621, 363] width 301 height 26
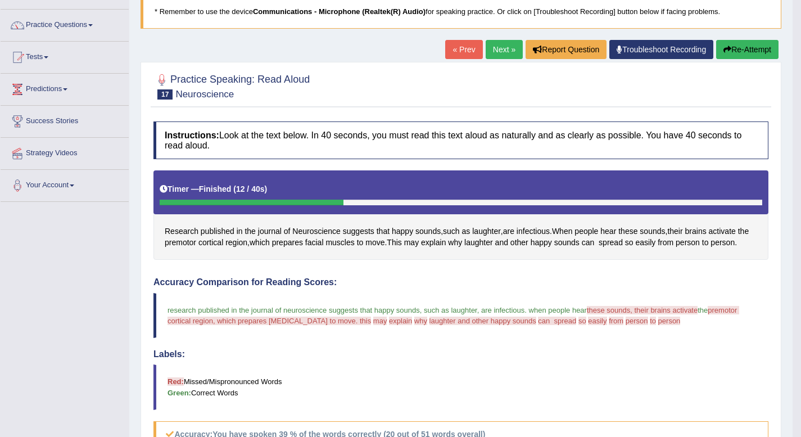
scroll to position [77, 0]
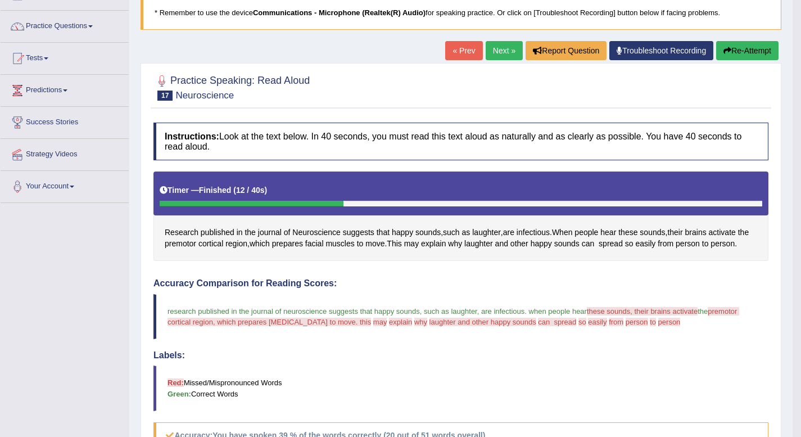
click at [507, 53] on link "Next »" at bounding box center [504, 50] width 37 height 19
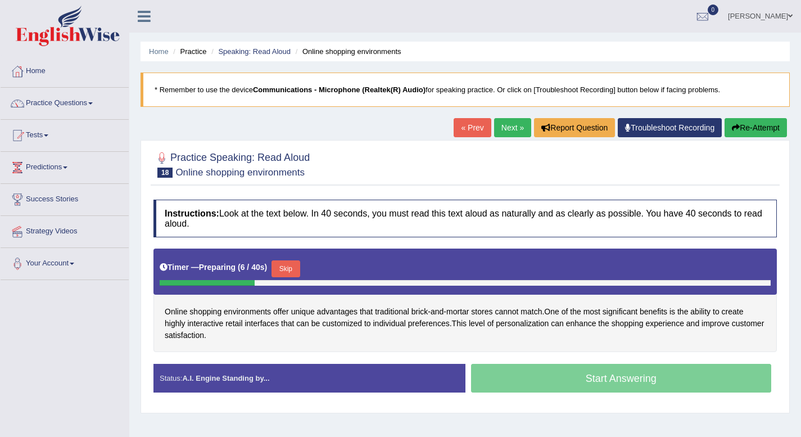
click at [289, 271] on button "Skip" at bounding box center [286, 268] width 28 height 17
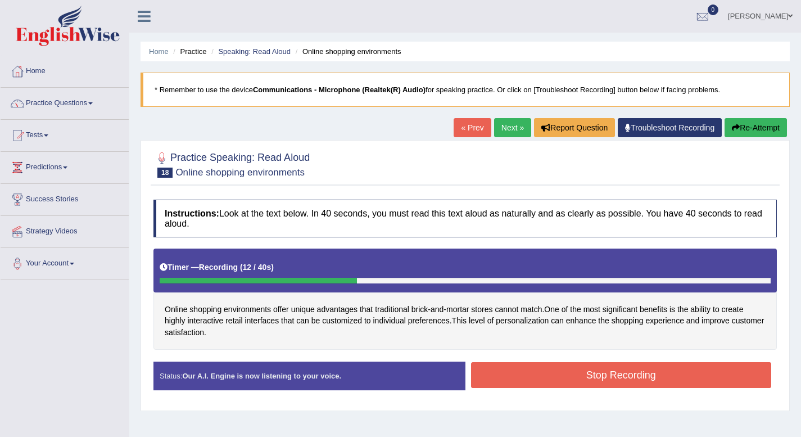
click at [537, 386] on button "Stop Recording" at bounding box center [621, 375] width 301 height 26
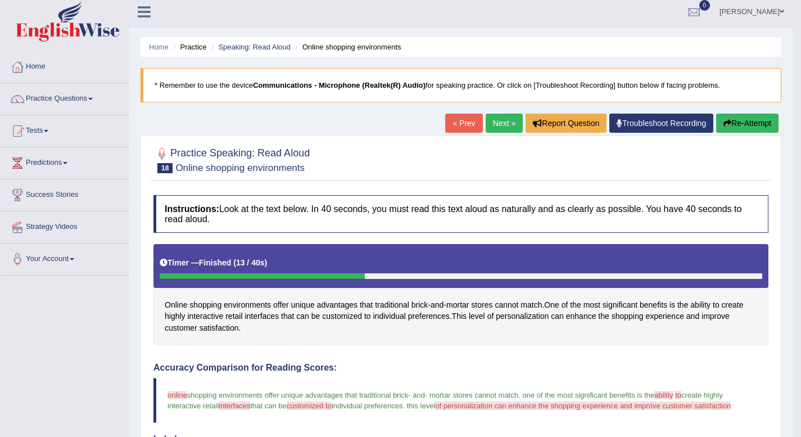
scroll to position [4, 0]
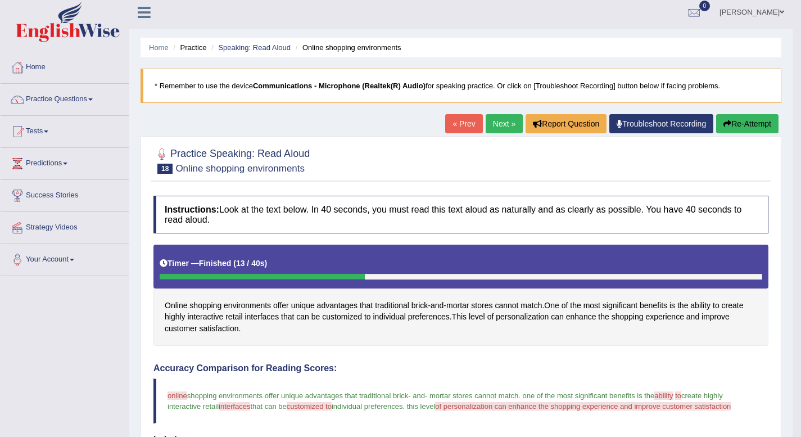
click at [497, 123] on link "Next »" at bounding box center [504, 123] width 37 height 19
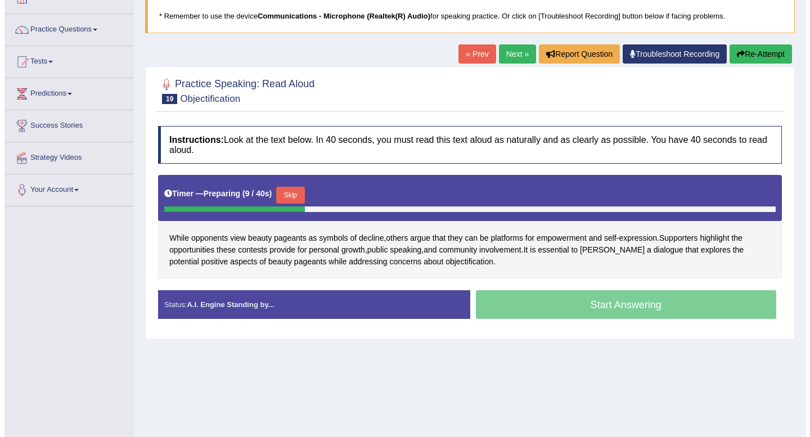
scroll to position [74, 0]
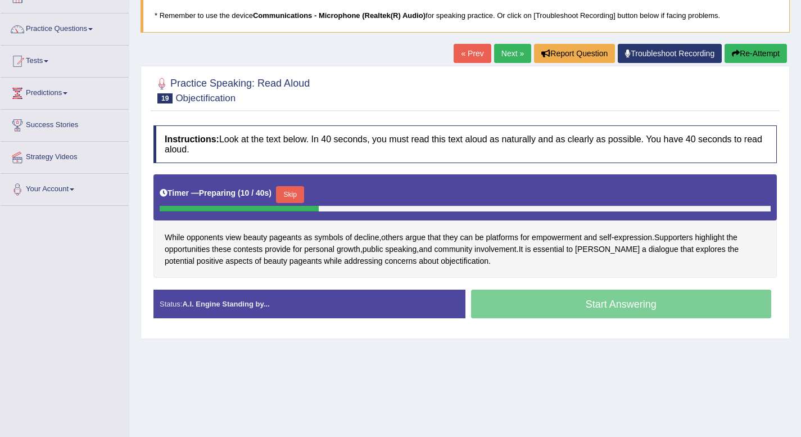
click at [291, 193] on button "Skip" at bounding box center [290, 194] width 28 height 17
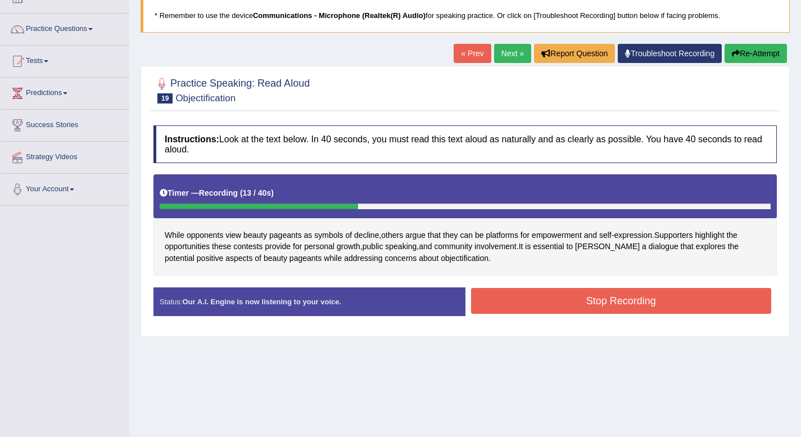
click at [612, 283] on div "Instructions: Look at the text below. In 40 seconds, you must read this text al…" at bounding box center [465, 225] width 629 height 210
click at [616, 297] on button "Stop Recording" at bounding box center [621, 301] width 301 height 26
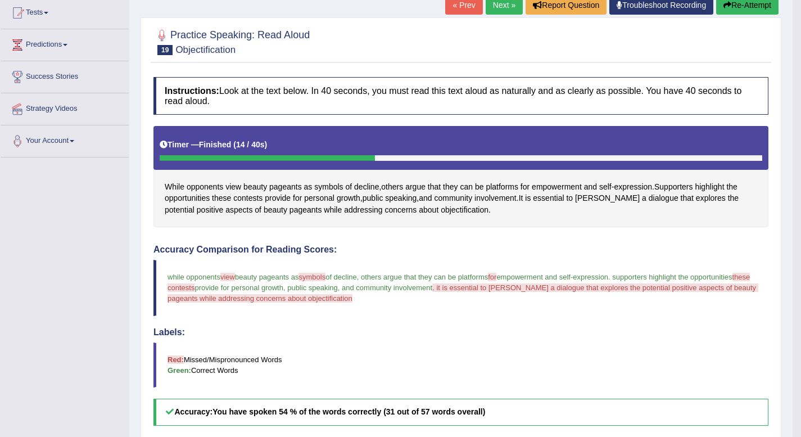
scroll to position [120, 0]
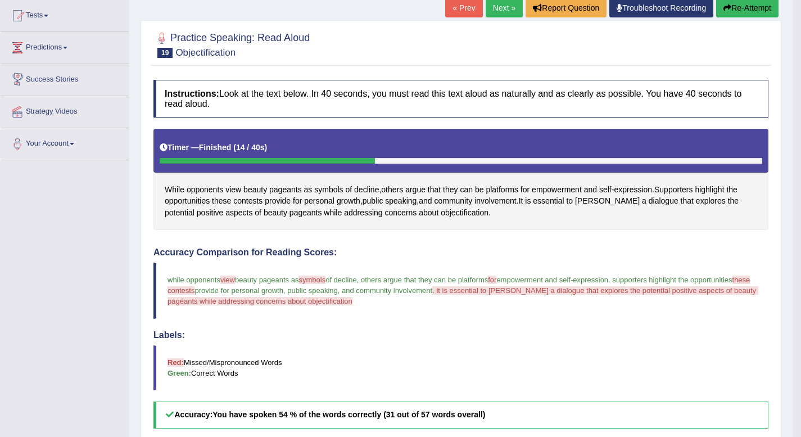
click at [64, 44] on link "Predictions" at bounding box center [65, 46] width 128 height 28
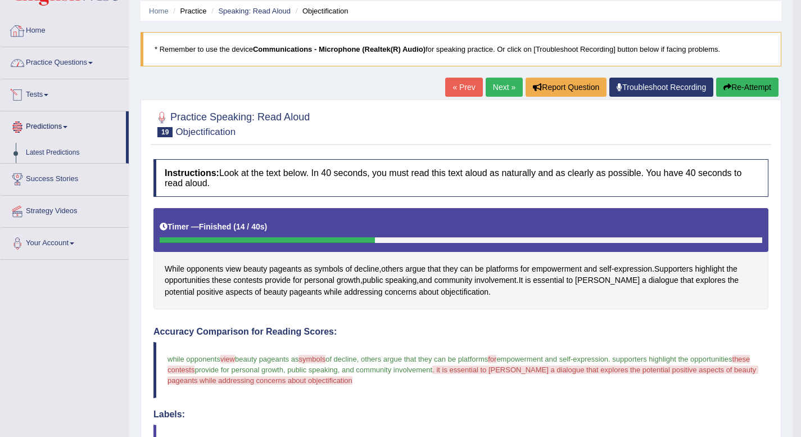
scroll to position [39, 0]
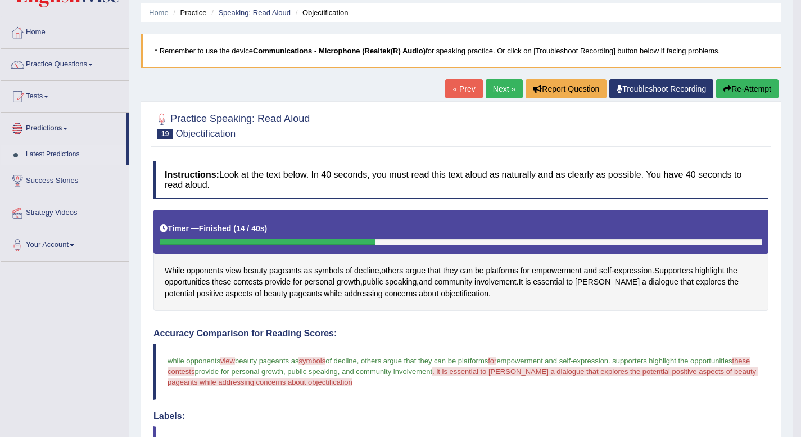
click at [68, 152] on link "Latest Predictions" at bounding box center [73, 155] width 105 height 20
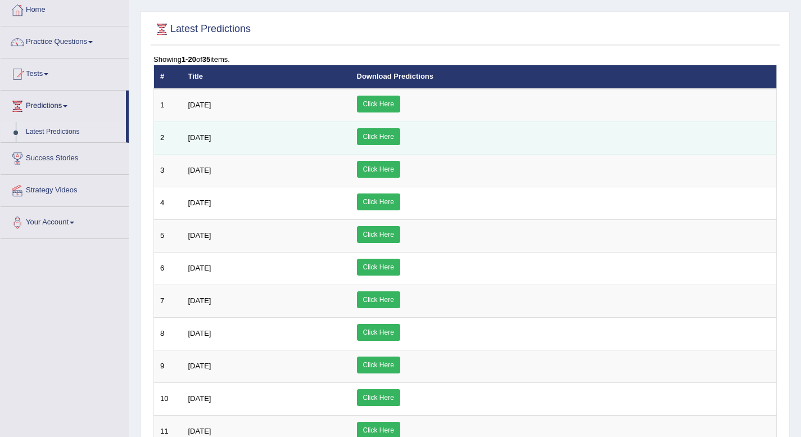
scroll to position [61, 0]
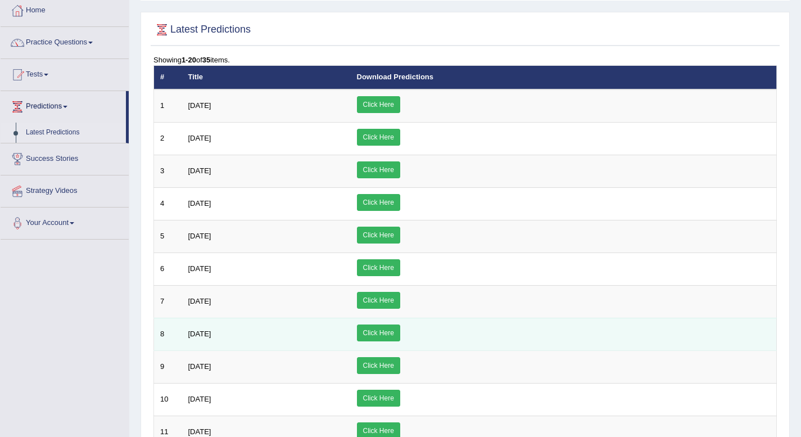
click at [400, 334] on link "Click Here" at bounding box center [378, 333] width 43 height 17
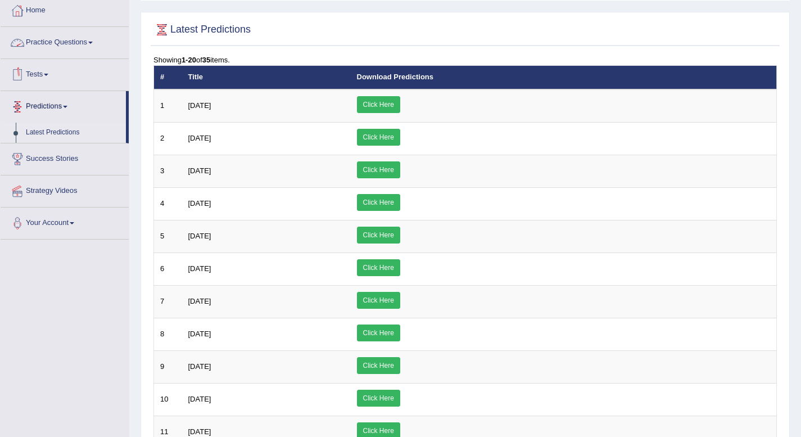
click at [92, 40] on link "Practice Questions" at bounding box center [65, 41] width 128 height 28
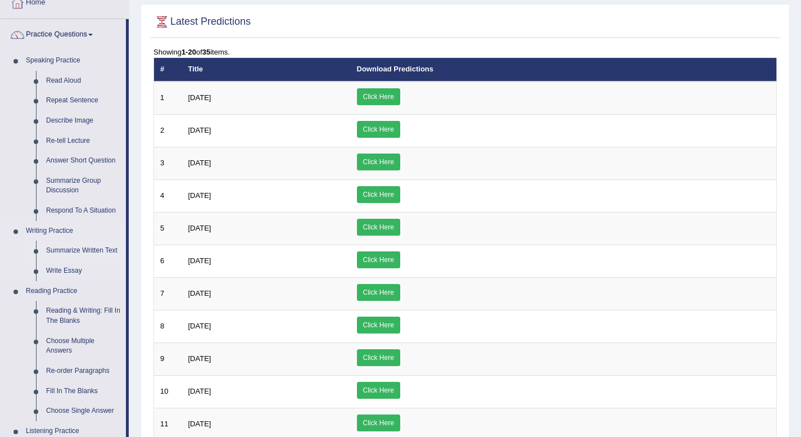
scroll to position [70, 0]
